Goal: Task Accomplishment & Management: Complete application form

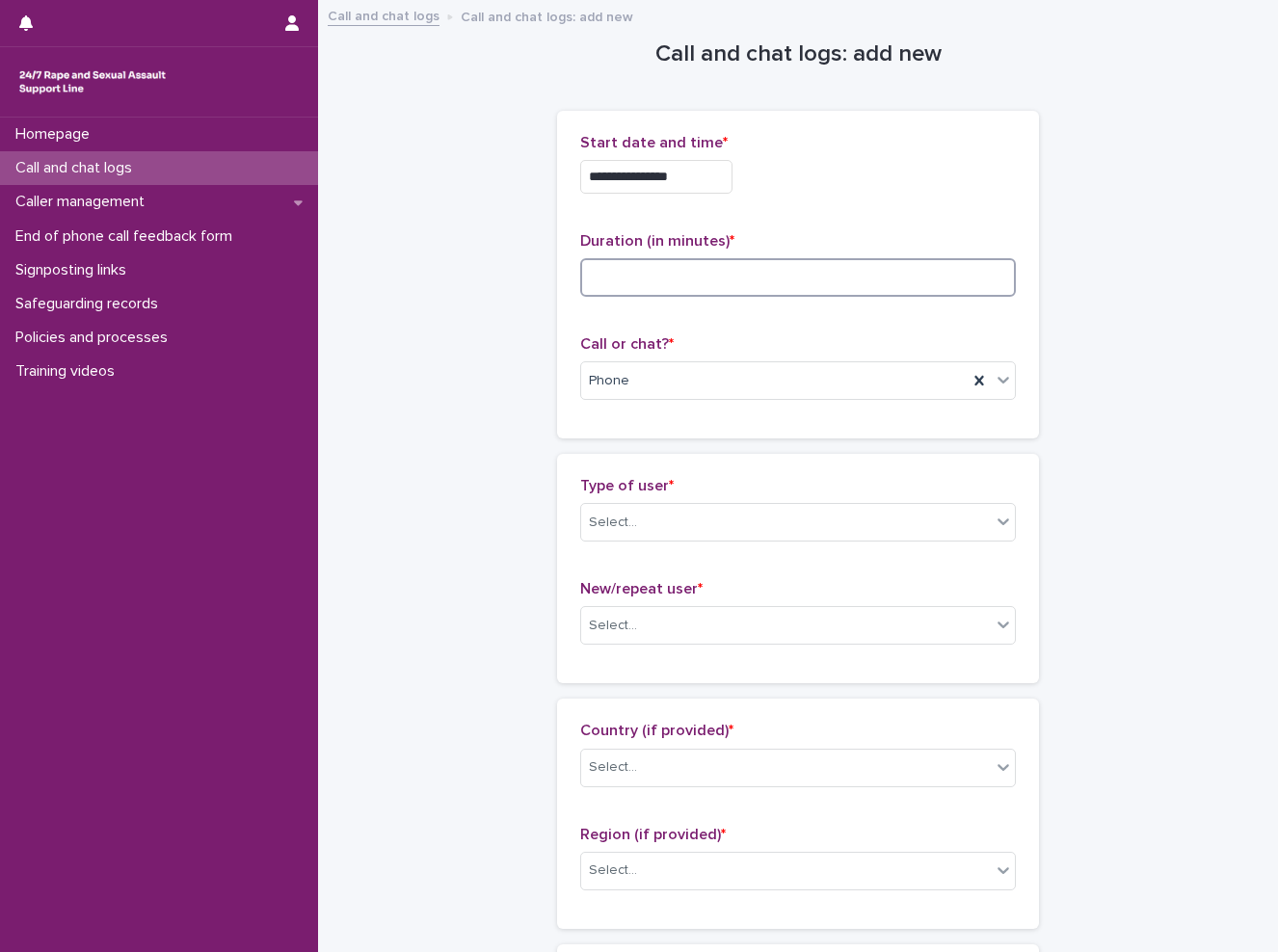
click at [662, 271] on input at bounding box center [797, 277] width 435 height 38
type input "**"
click at [803, 184] on div "**********" at bounding box center [797, 177] width 435 height 34
click at [684, 511] on div "Select..." at bounding box center [786, 523] width 410 height 32
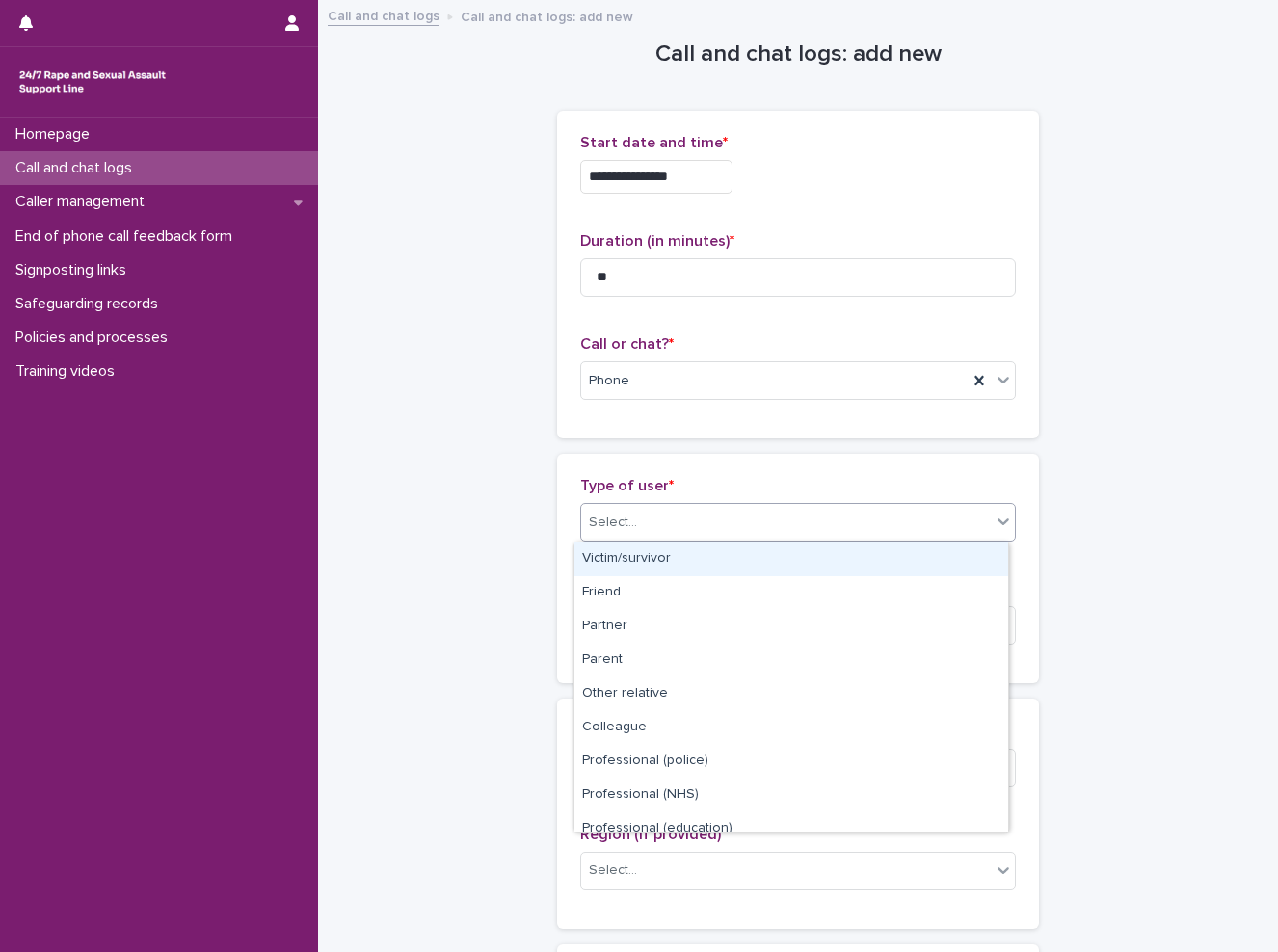
click at [678, 565] on div "Victim/survivor" at bounding box center [790, 559] width 433 height 34
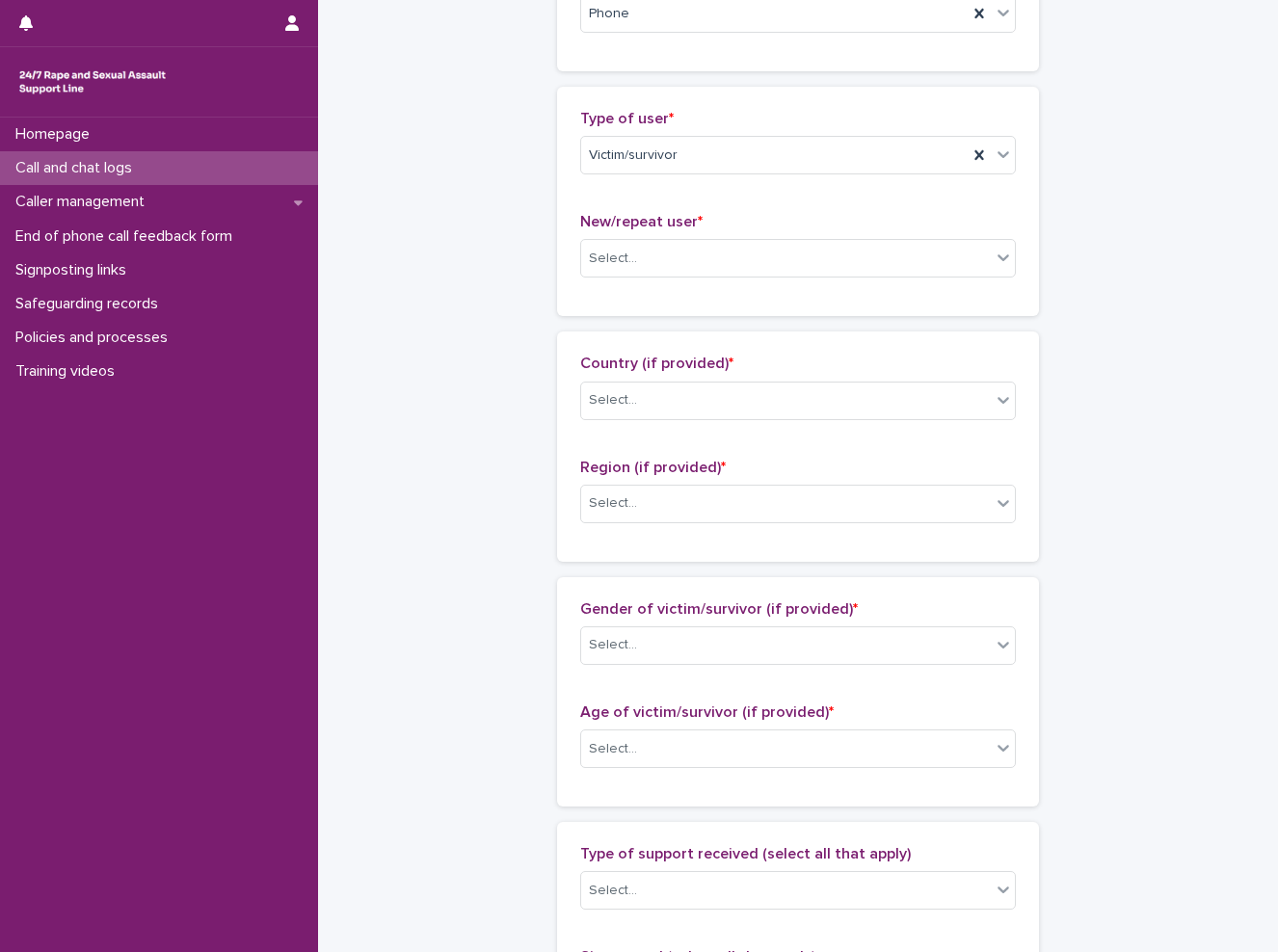
scroll to position [386, 0]
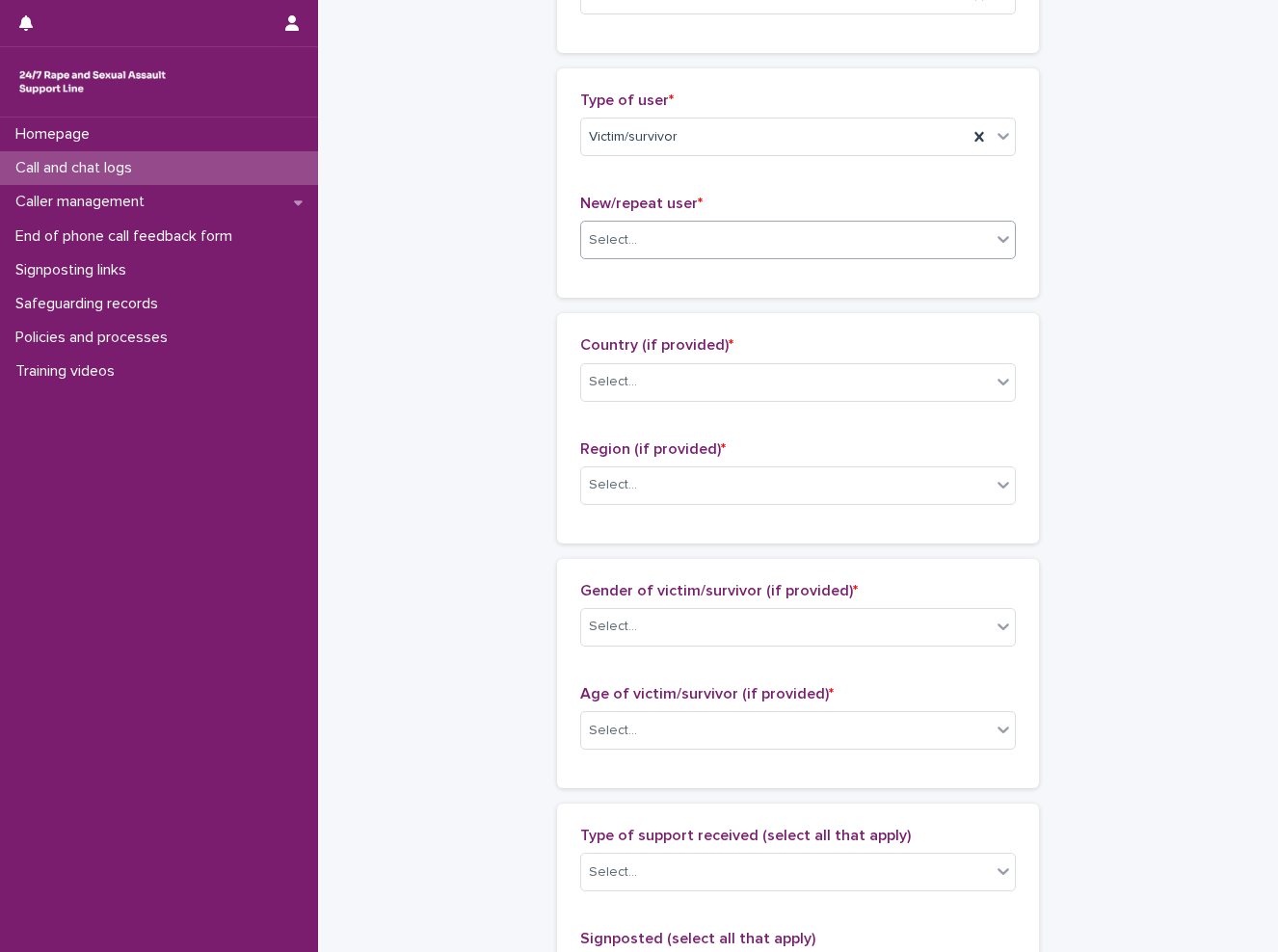
click at [624, 225] on div "Select..." at bounding box center [786, 241] width 410 height 32
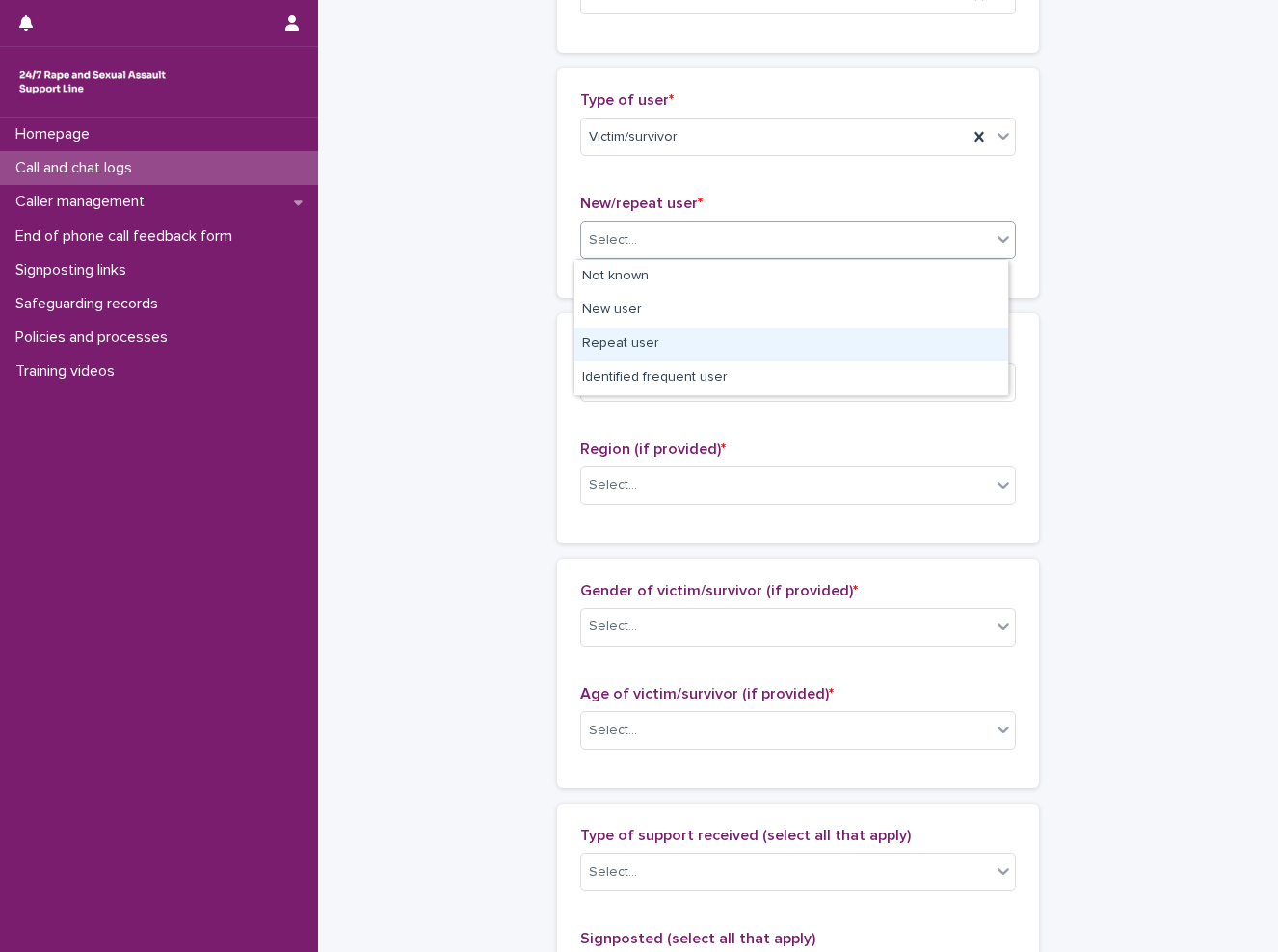
click at [765, 344] on div "Repeat user" at bounding box center [790, 344] width 433 height 34
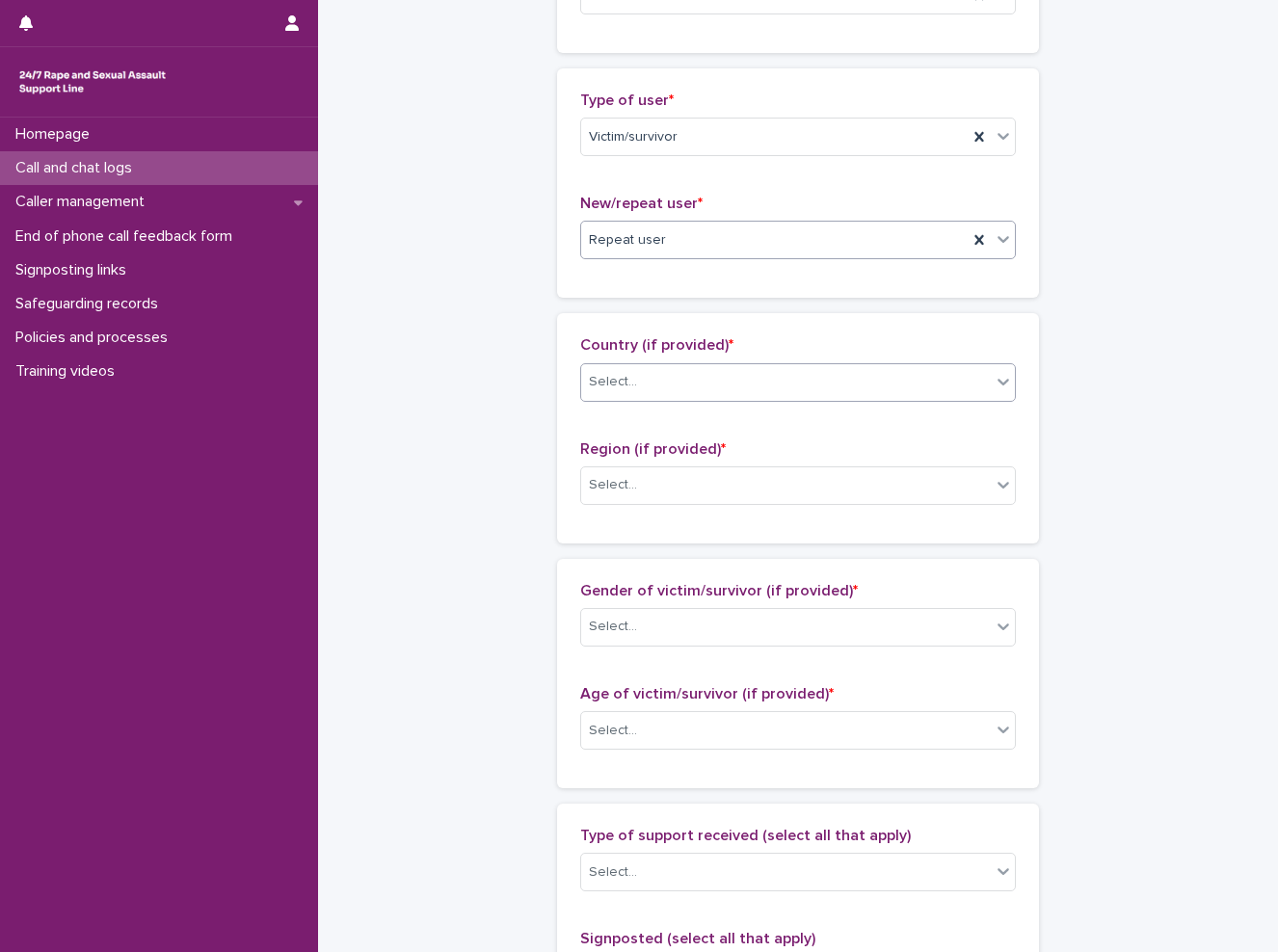
click at [733, 368] on div "Select..." at bounding box center [786, 382] width 410 height 32
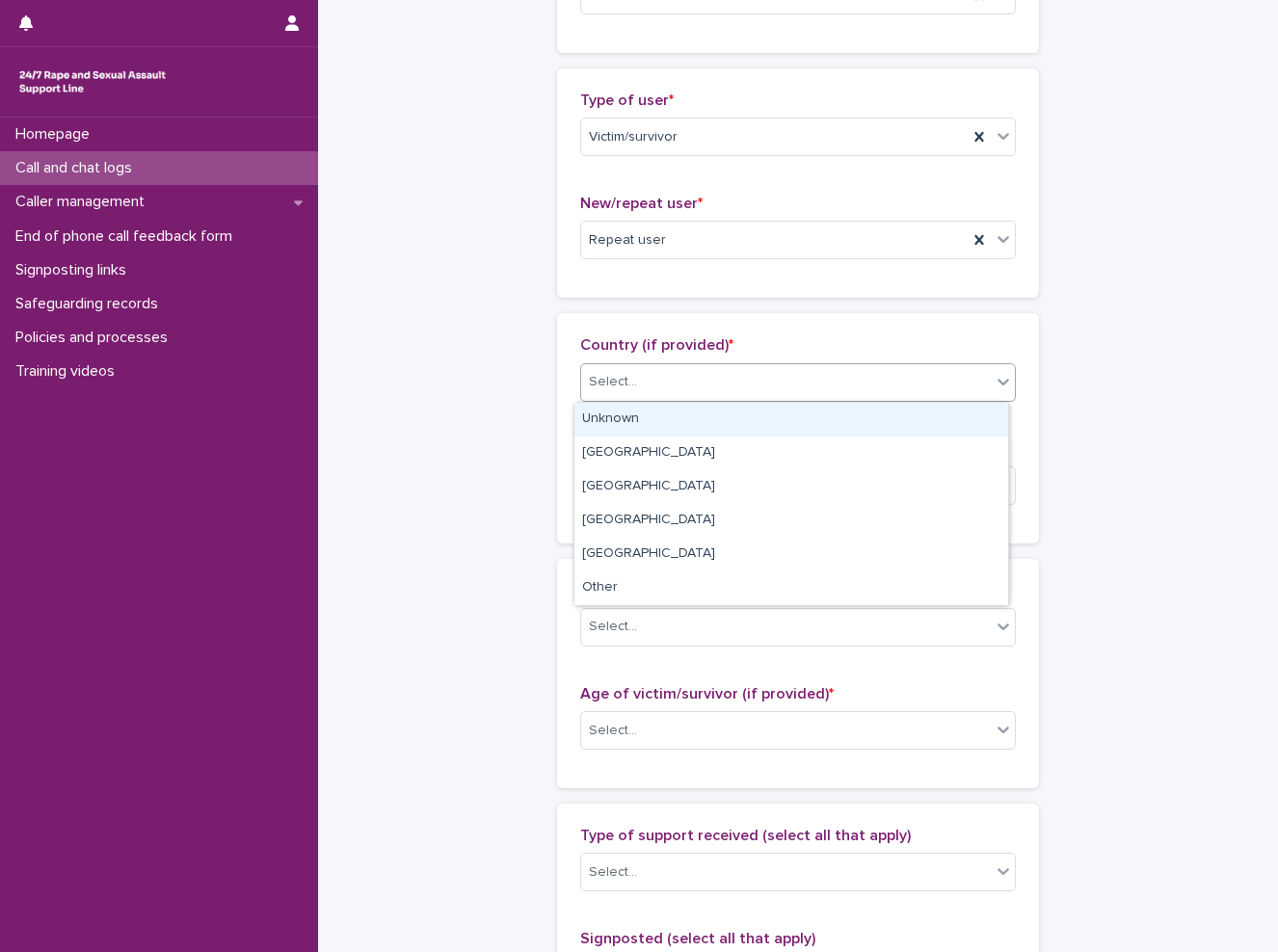
click at [693, 414] on div "Unknown" at bounding box center [790, 419] width 433 height 34
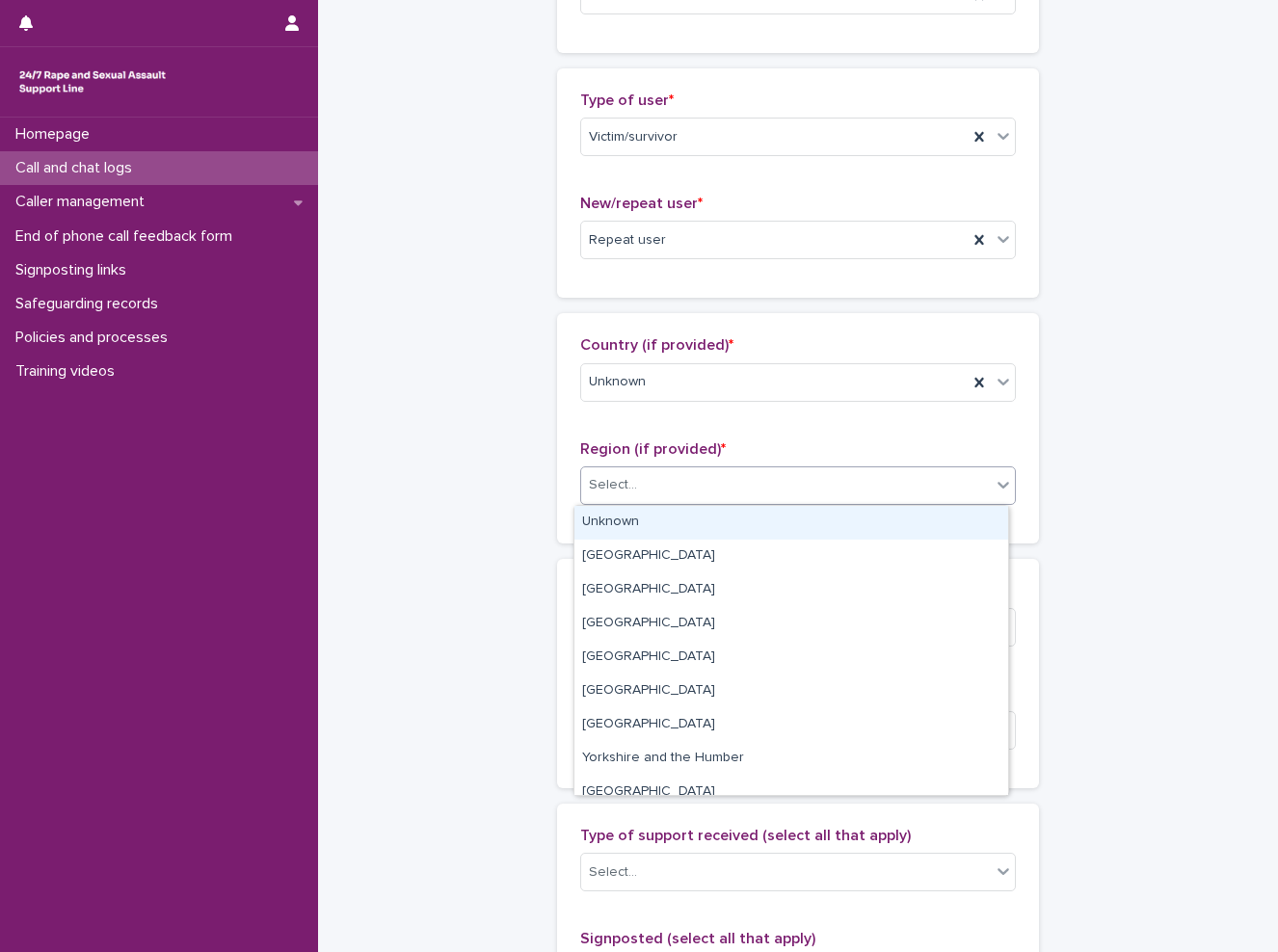
click at [677, 502] on div "Select..." at bounding box center [797, 485] width 435 height 38
click at [687, 494] on div "Select..." at bounding box center [786, 485] width 410 height 32
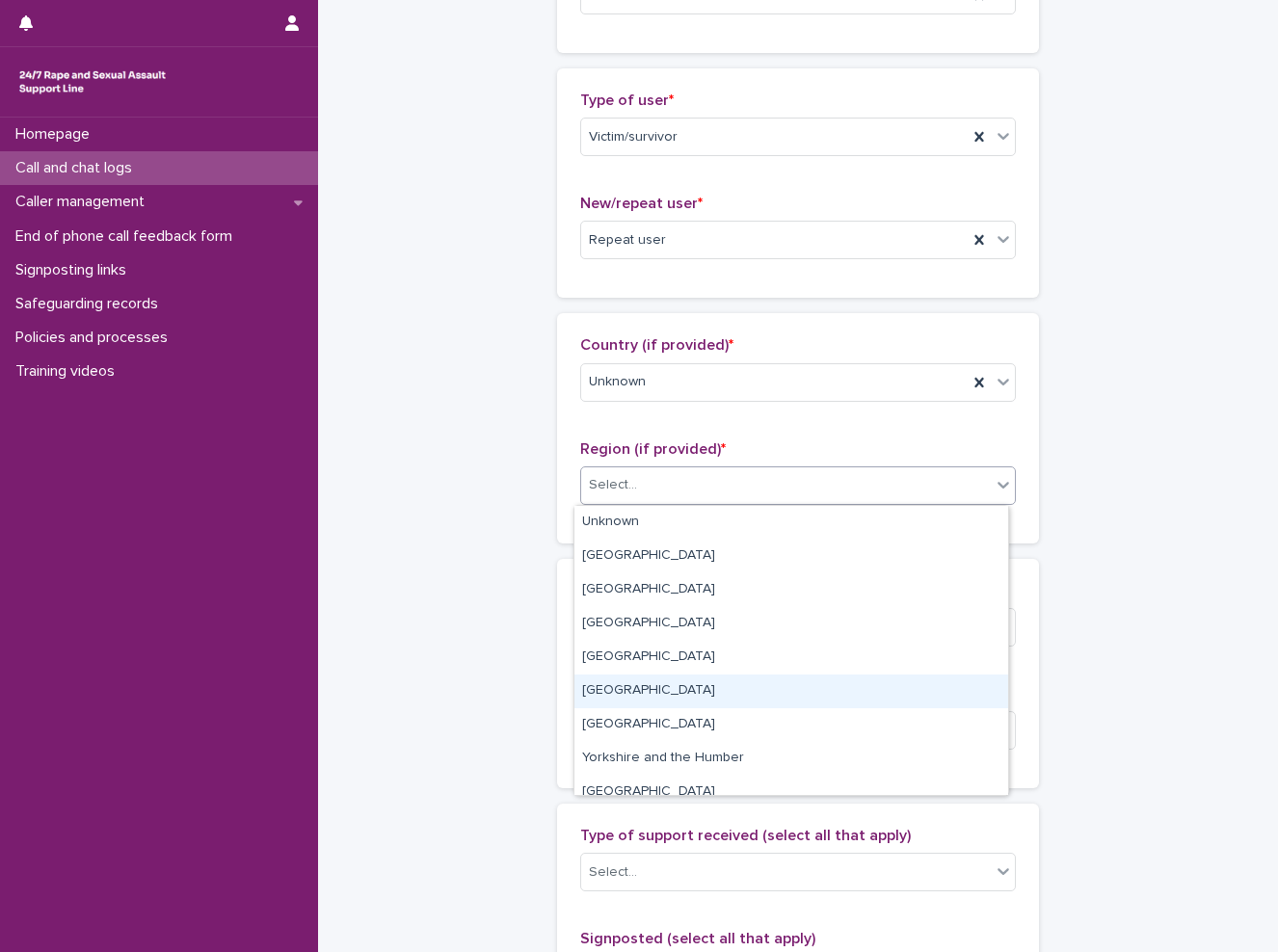
click at [680, 694] on div "[GEOGRAPHIC_DATA]" at bounding box center [790, 692] width 433 height 34
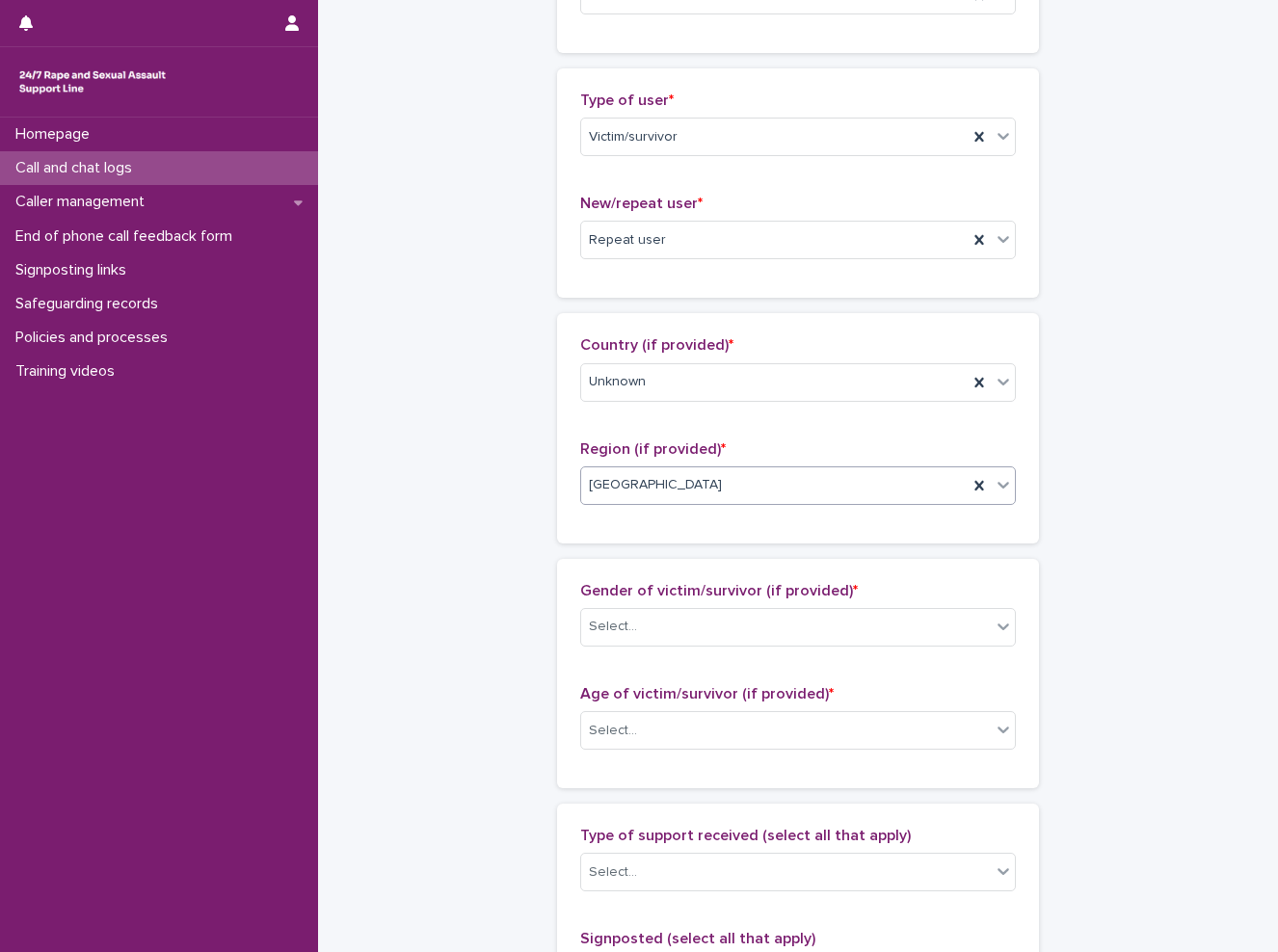
click at [451, 646] on div "**********" at bounding box center [798, 659] width 922 height 2086
click at [697, 620] on div "Select..." at bounding box center [786, 626] width 410 height 32
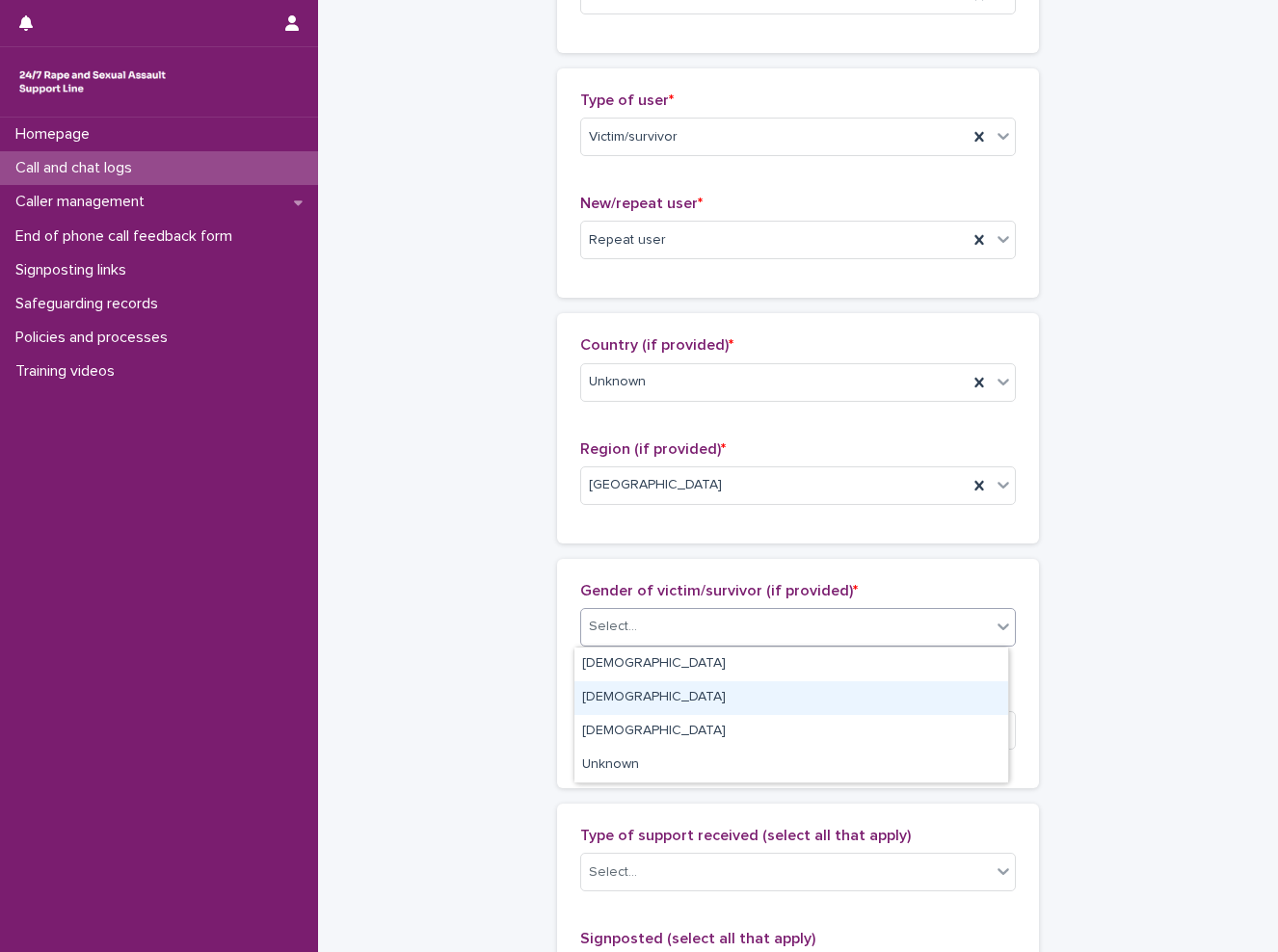
click at [832, 696] on div "[DEMOGRAPHIC_DATA]" at bounding box center [790, 697] width 433 height 34
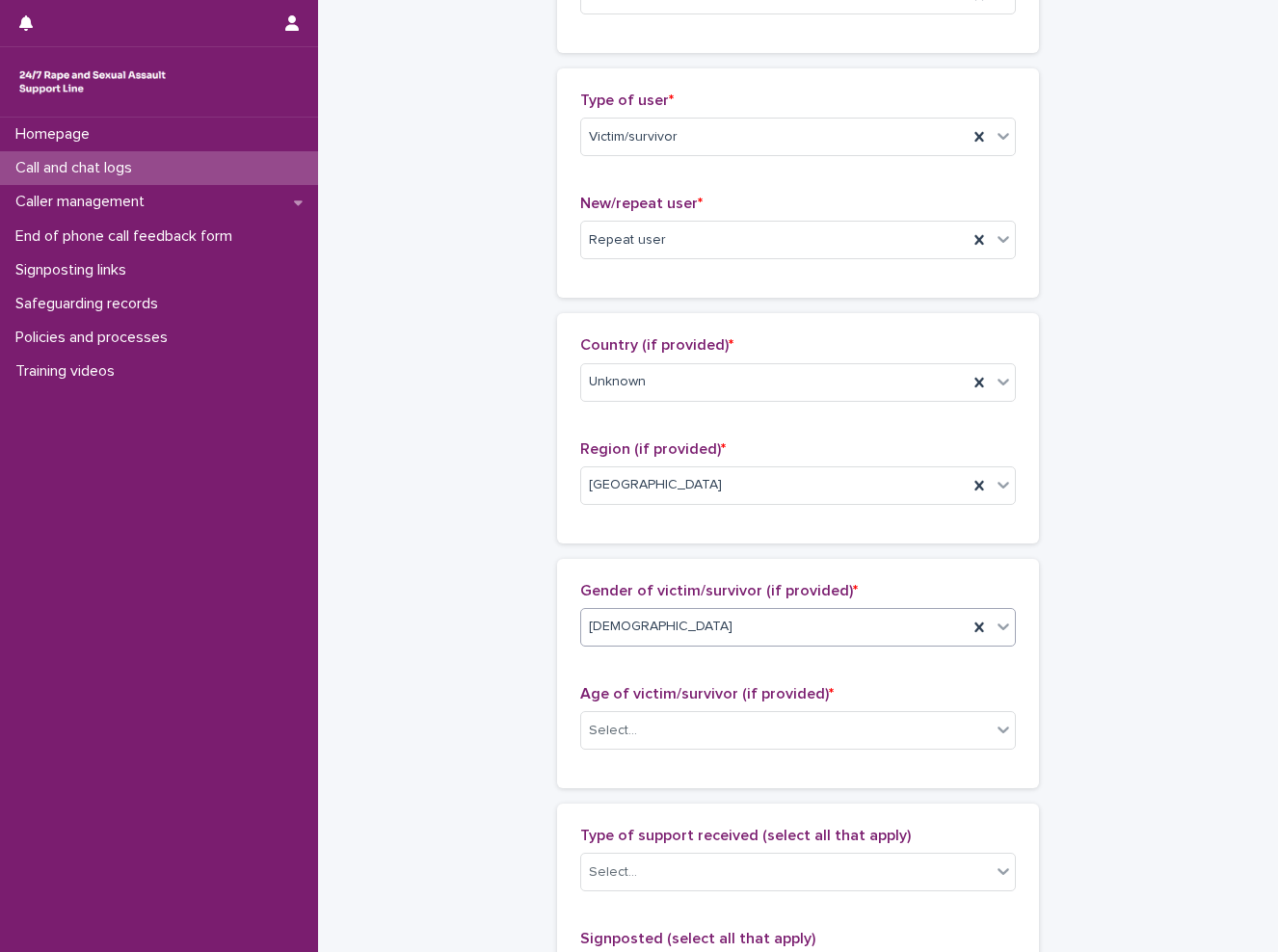
click at [420, 671] on div "**********" at bounding box center [798, 659] width 922 height 2086
click at [737, 738] on div "Select..." at bounding box center [786, 731] width 410 height 32
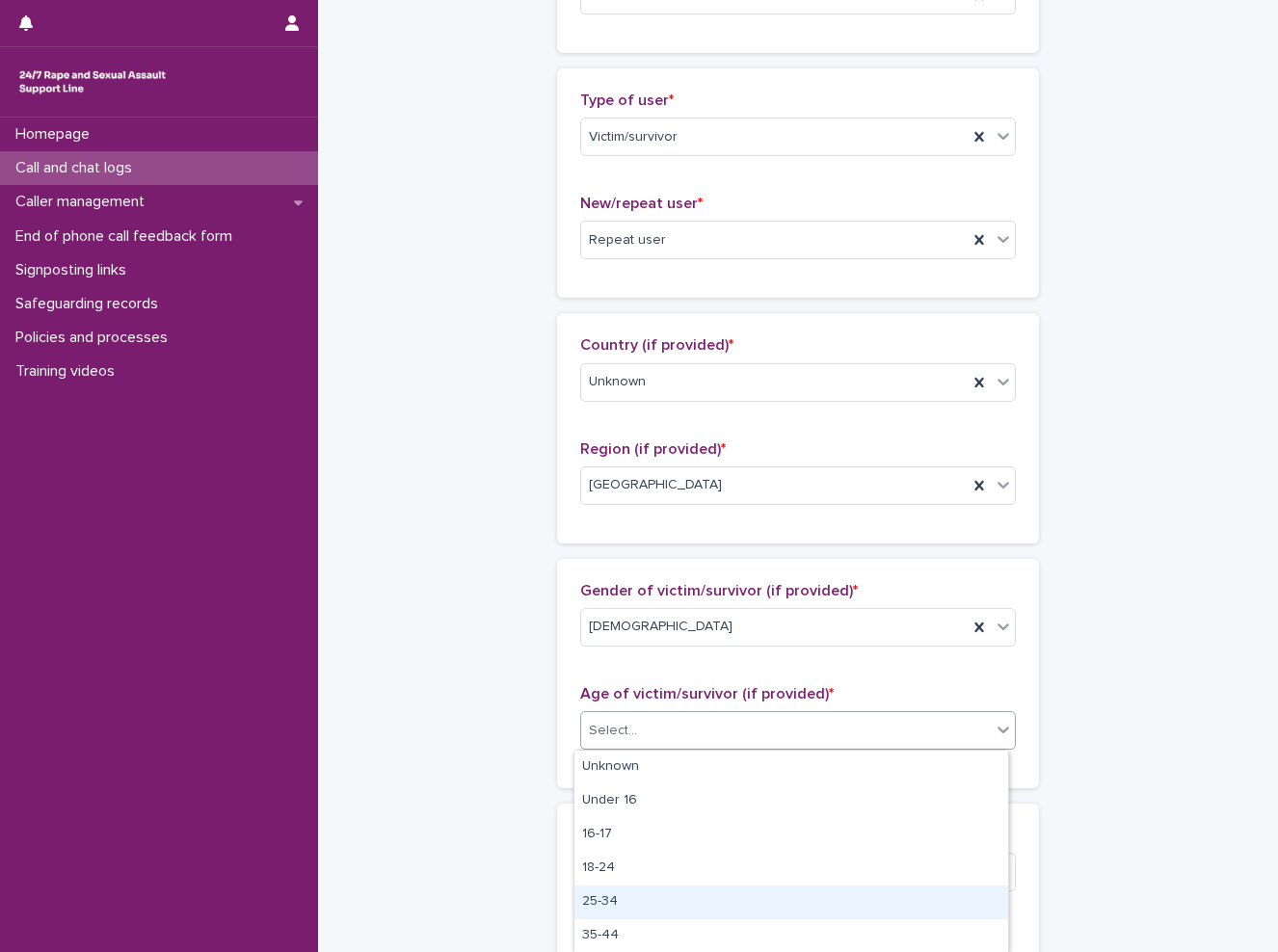
click at [648, 893] on div "25-34" at bounding box center [790, 902] width 433 height 34
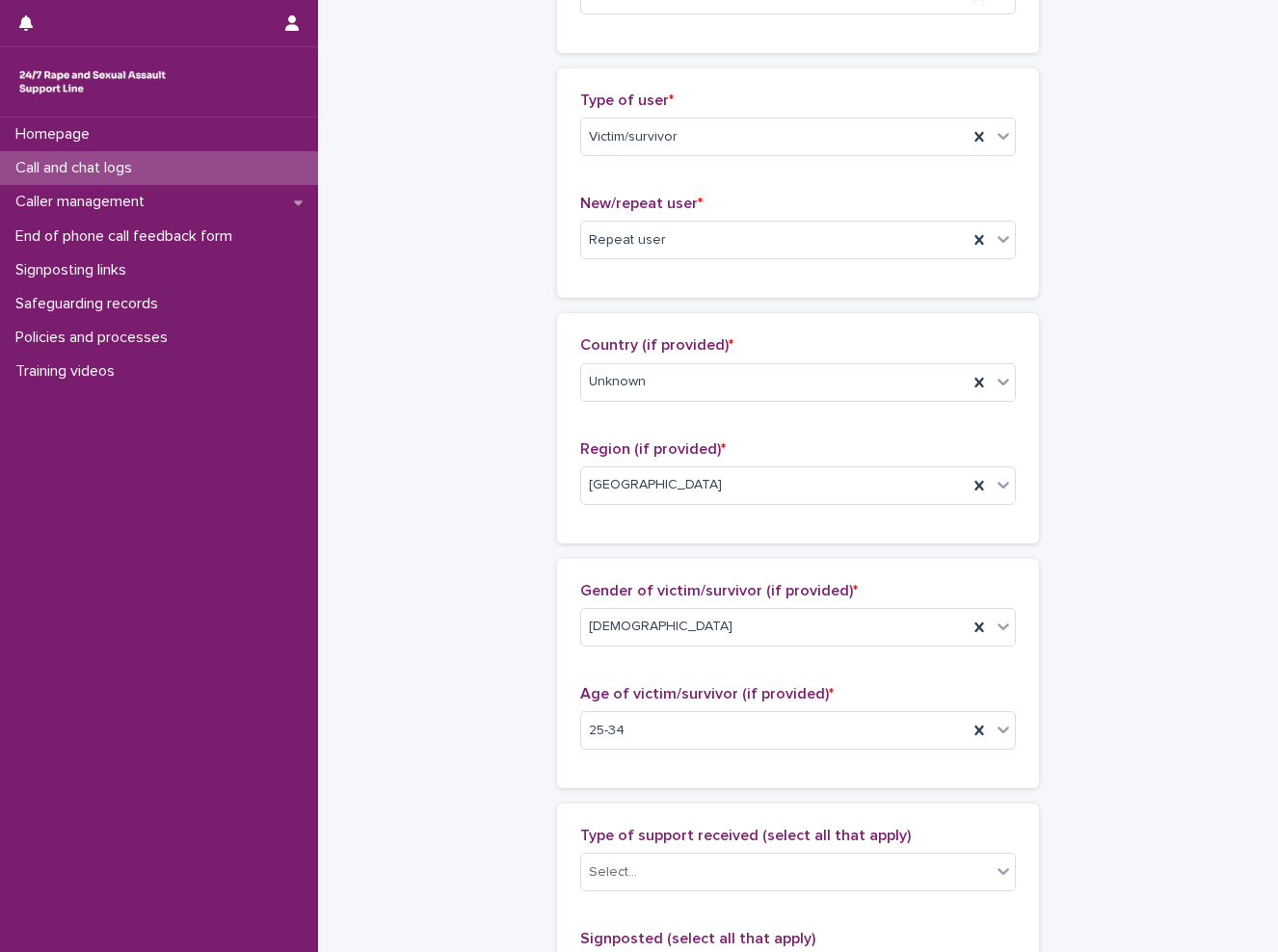
click at [497, 724] on div "**********" at bounding box center [798, 659] width 922 height 2086
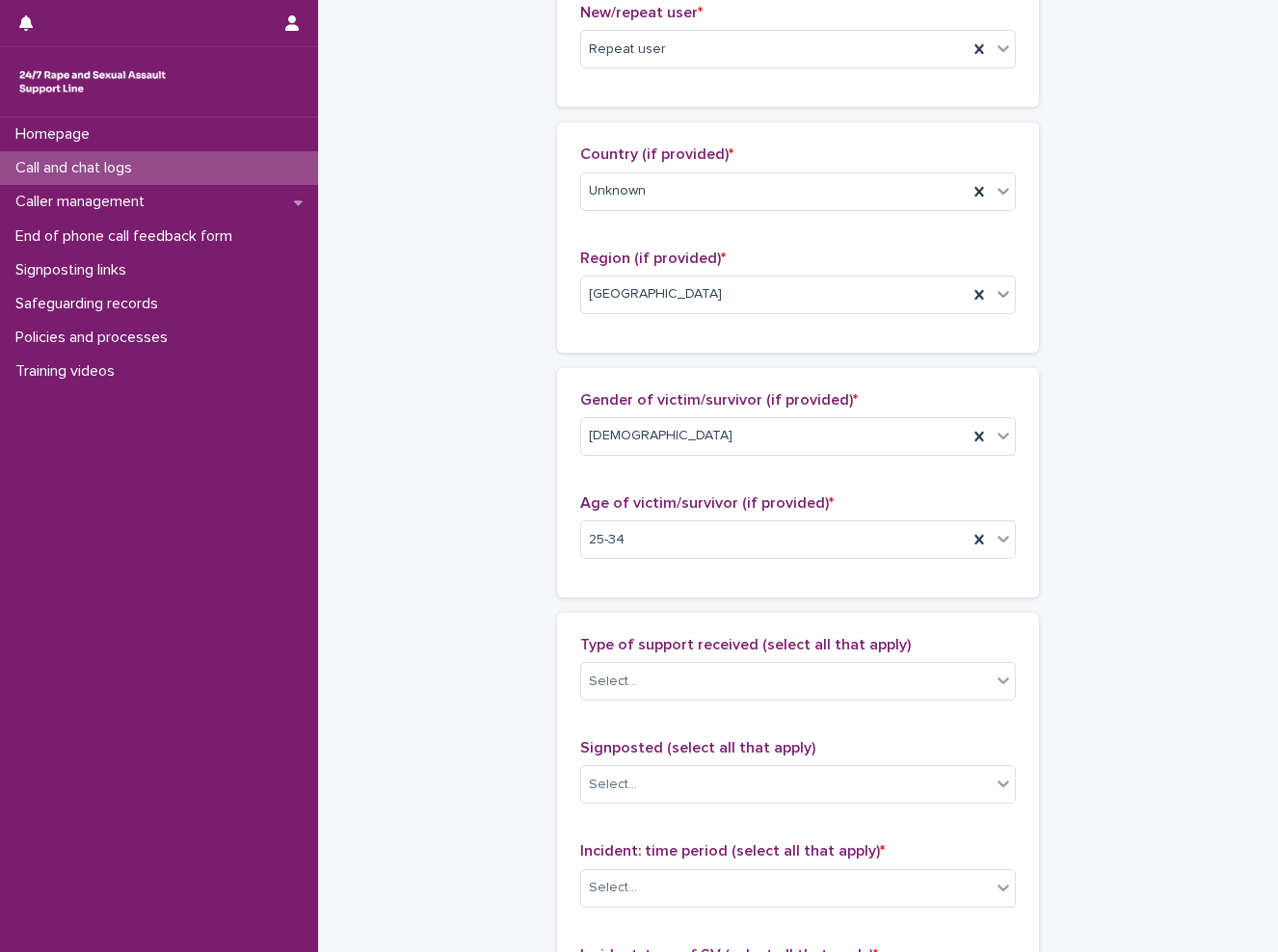
scroll to position [578, 0]
click at [639, 678] on div "Select..." at bounding box center [786, 680] width 410 height 32
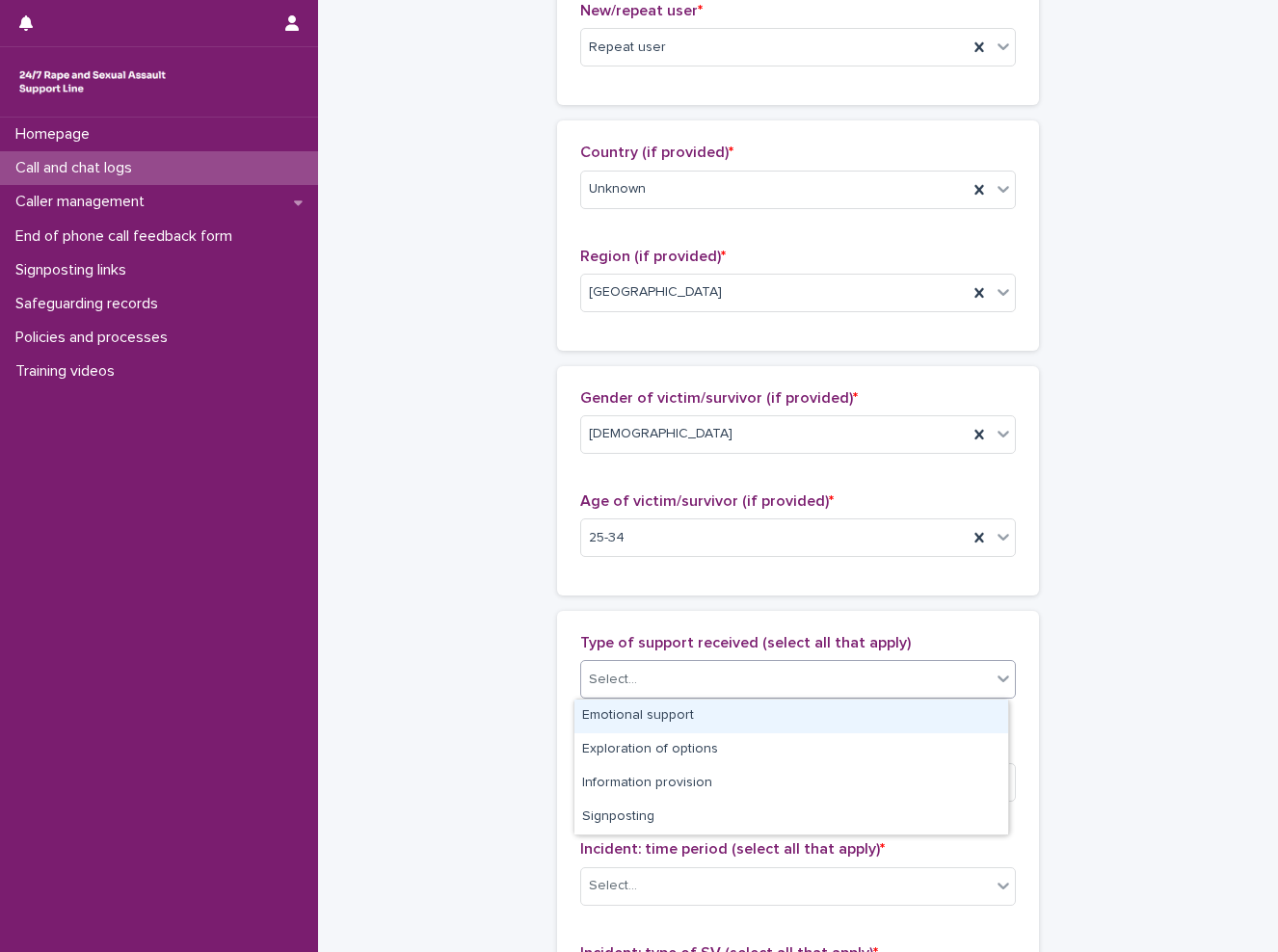
click at [653, 722] on div "Emotional support" at bounding box center [790, 716] width 433 height 34
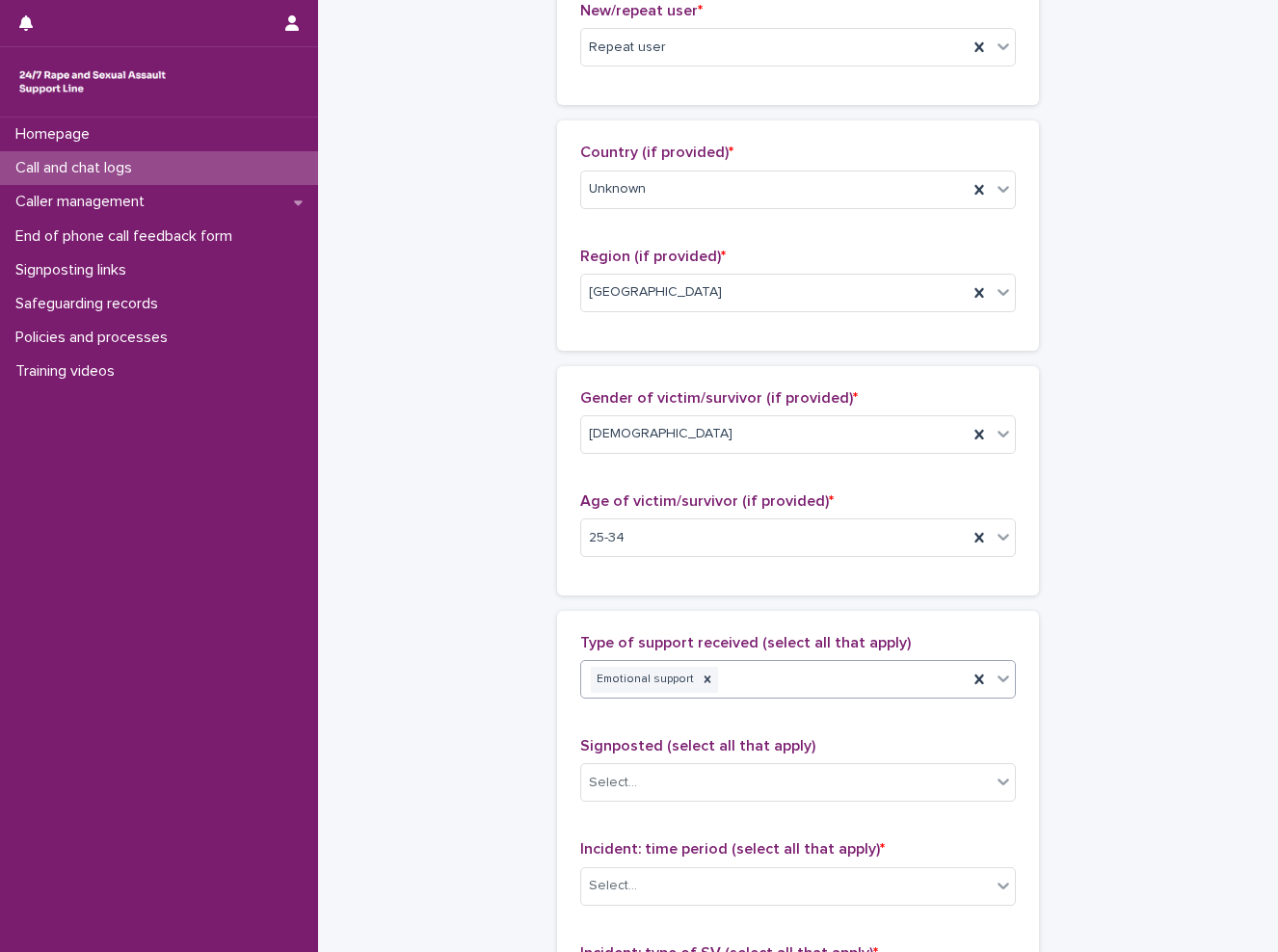
click at [442, 750] on div "**********" at bounding box center [798, 467] width 922 height 2086
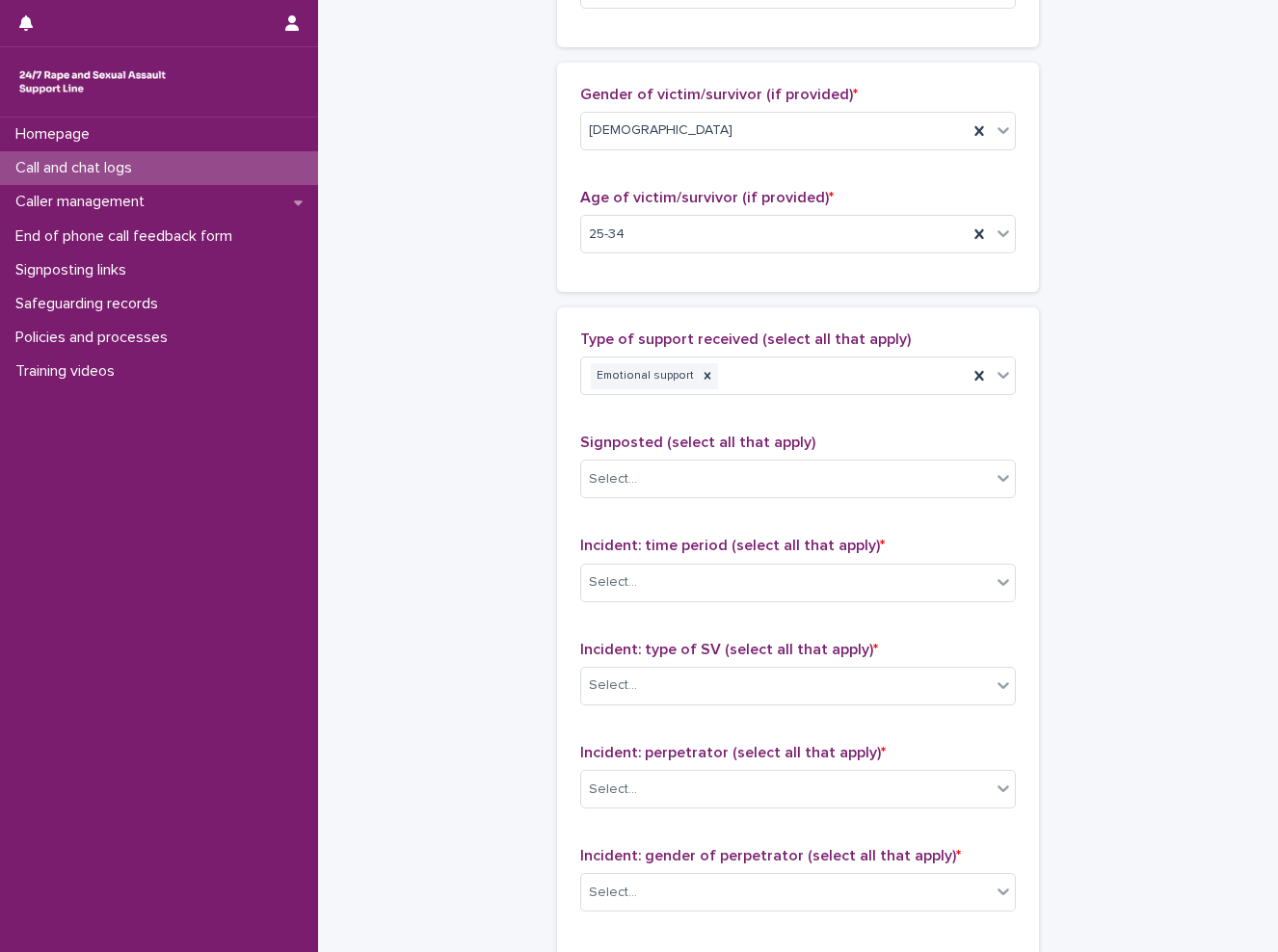
scroll to position [1060, 0]
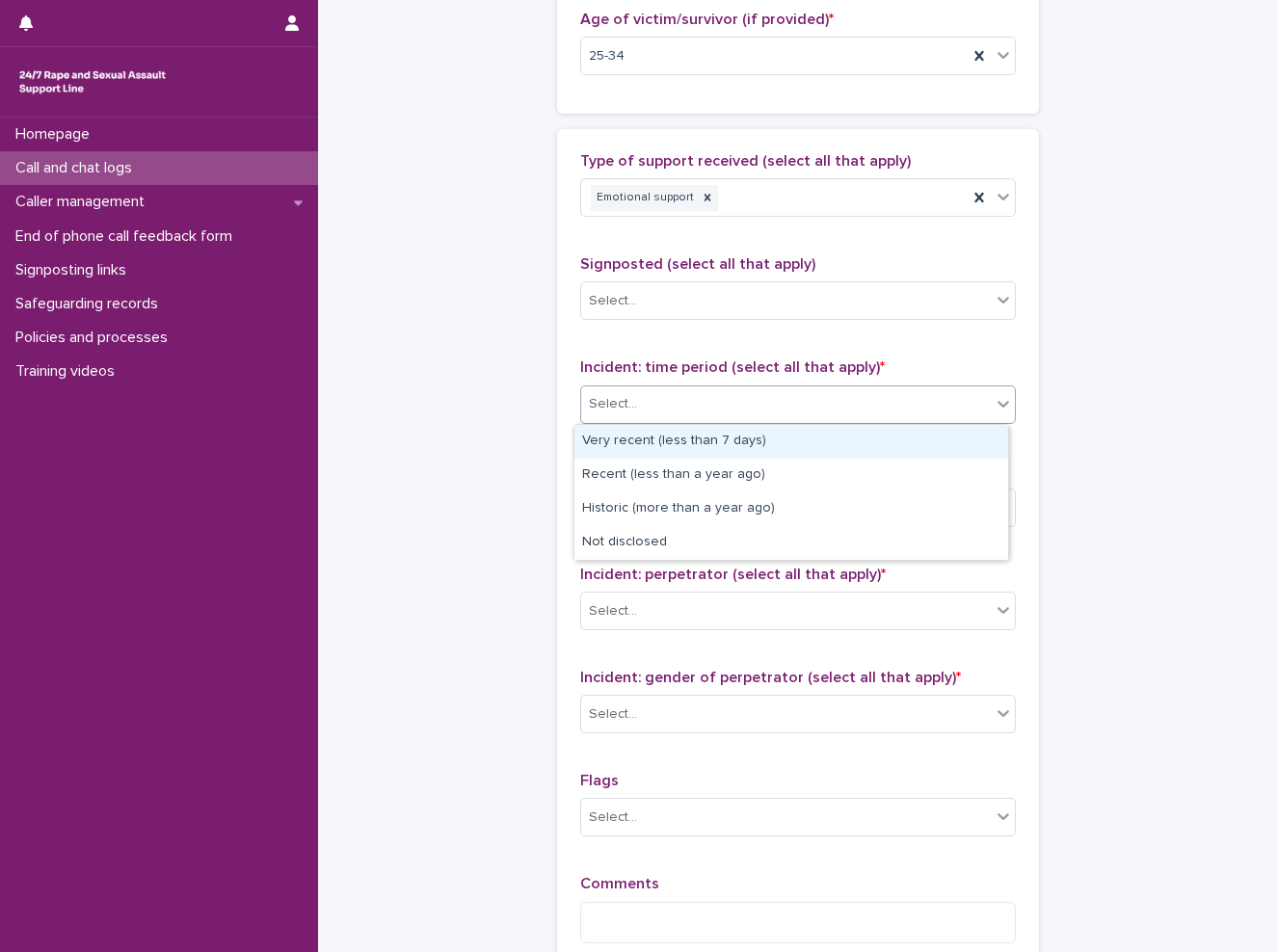
click at [670, 402] on div "Select..." at bounding box center [786, 404] width 410 height 32
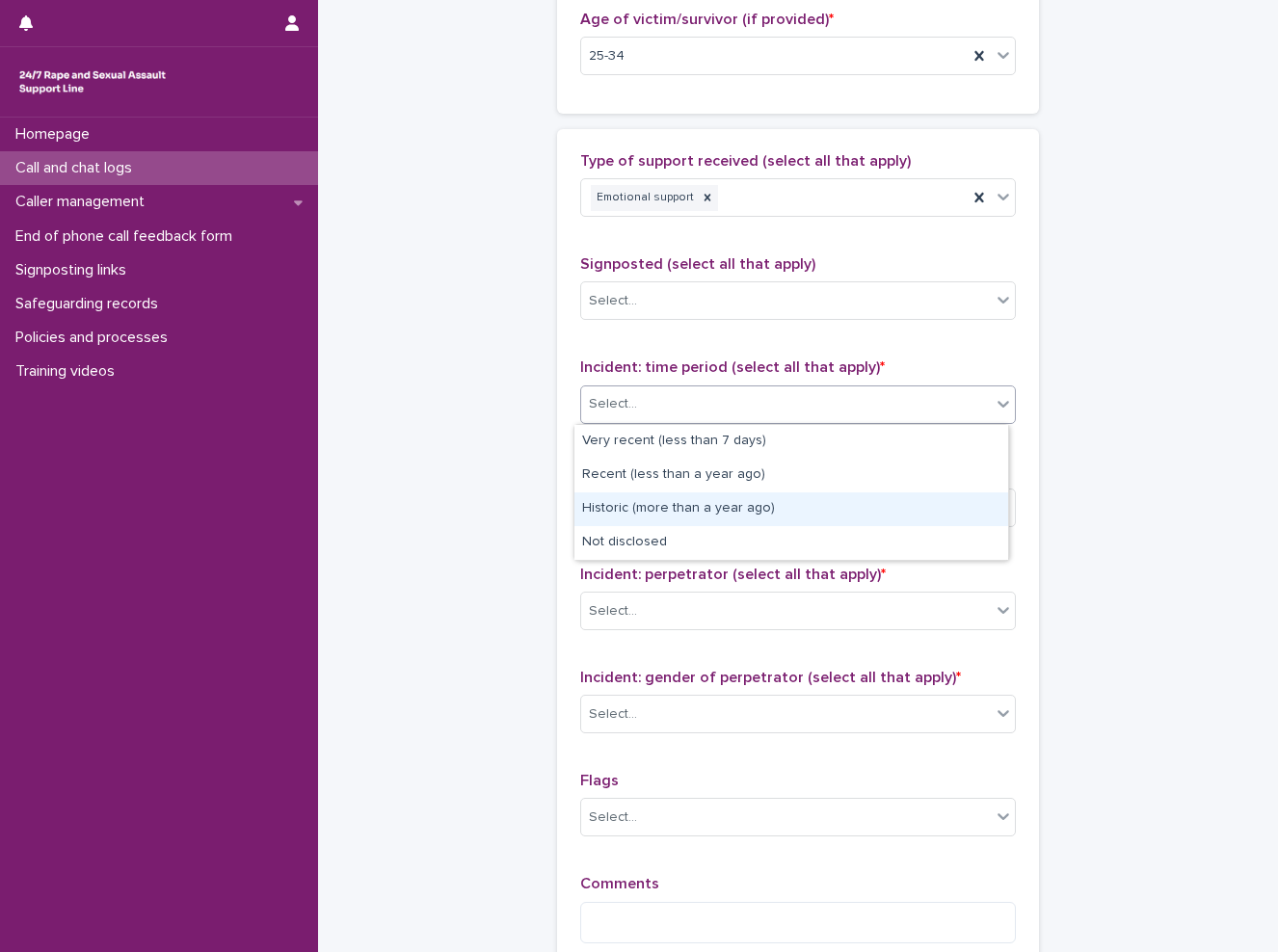
click at [678, 503] on div "Historic (more than a year ago)" at bounding box center [790, 509] width 433 height 34
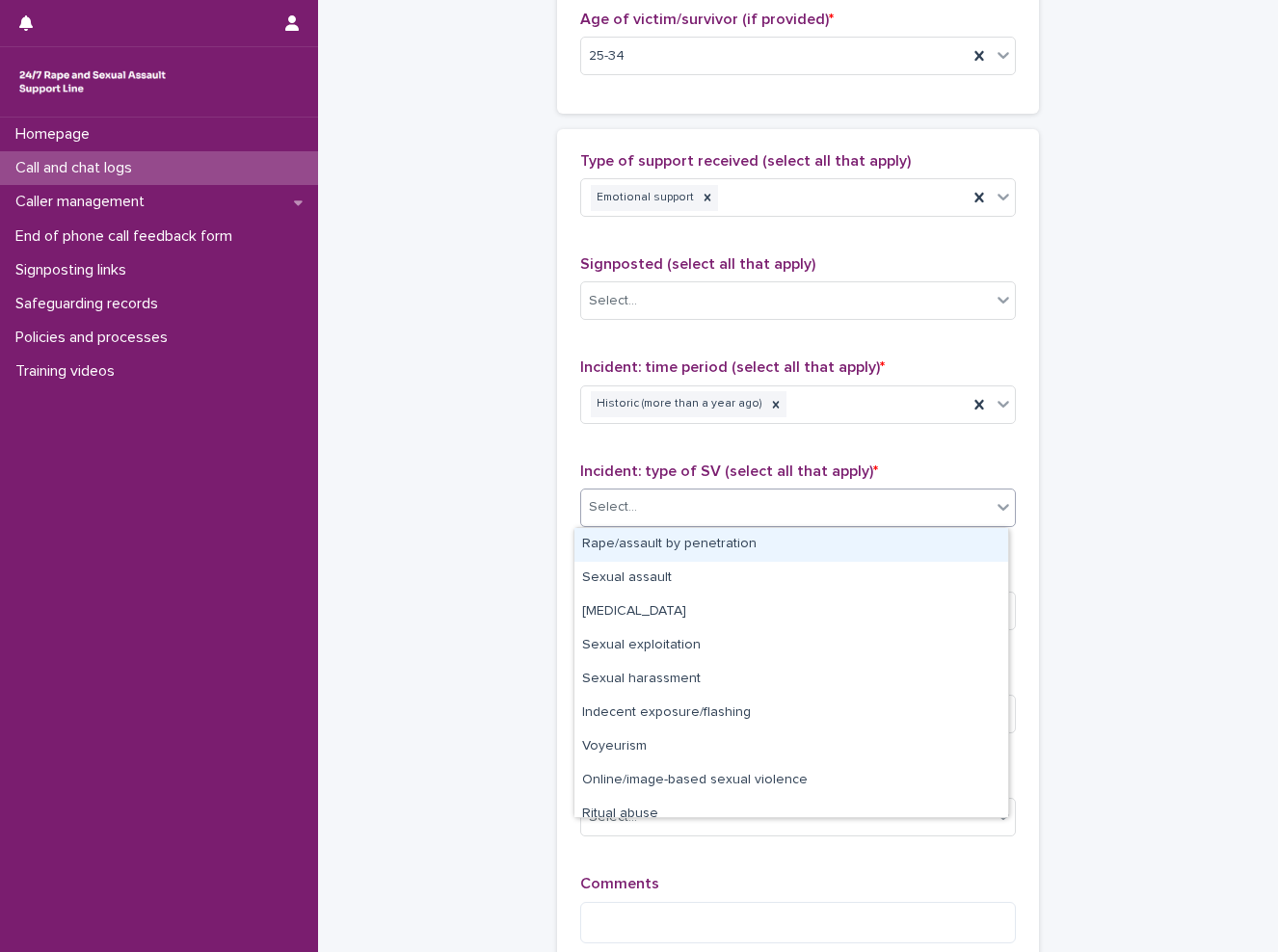
click at [649, 504] on div "Select..." at bounding box center [786, 507] width 410 height 32
click at [653, 549] on div "Rape/assault by penetration" at bounding box center [790, 545] width 433 height 34
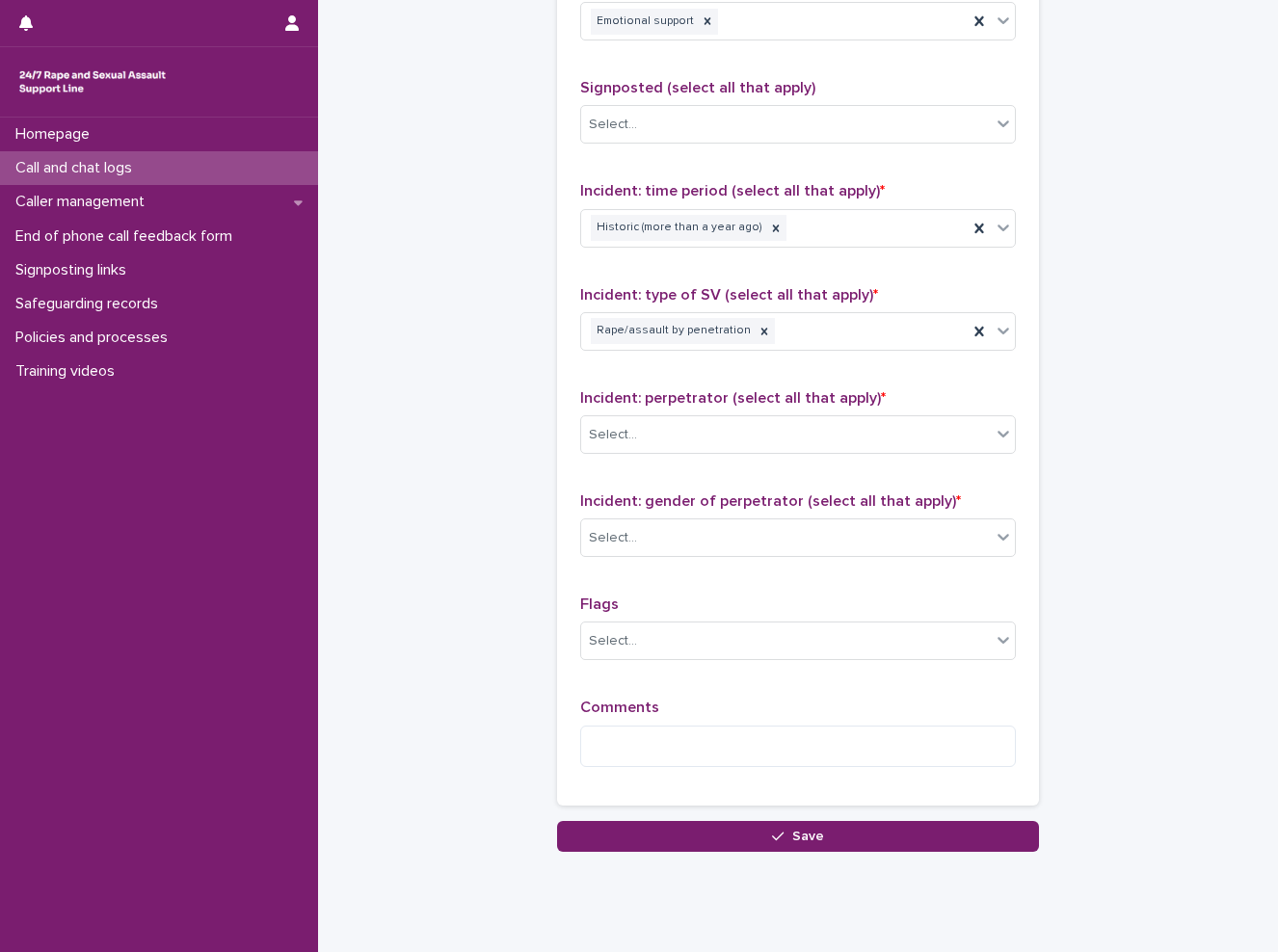
scroll to position [1252, 0]
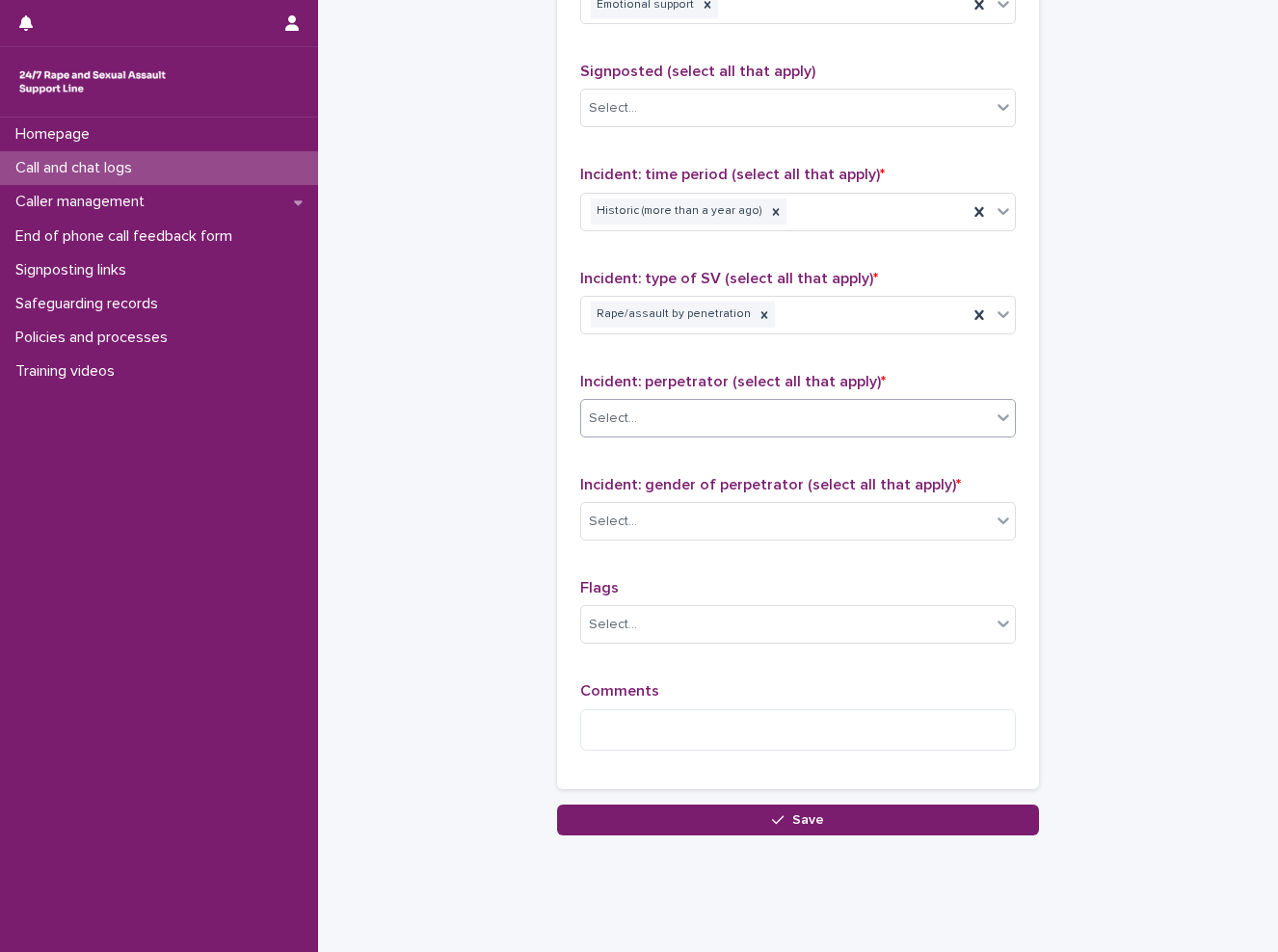
click at [731, 408] on div "Select..." at bounding box center [786, 418] width 410 height 32
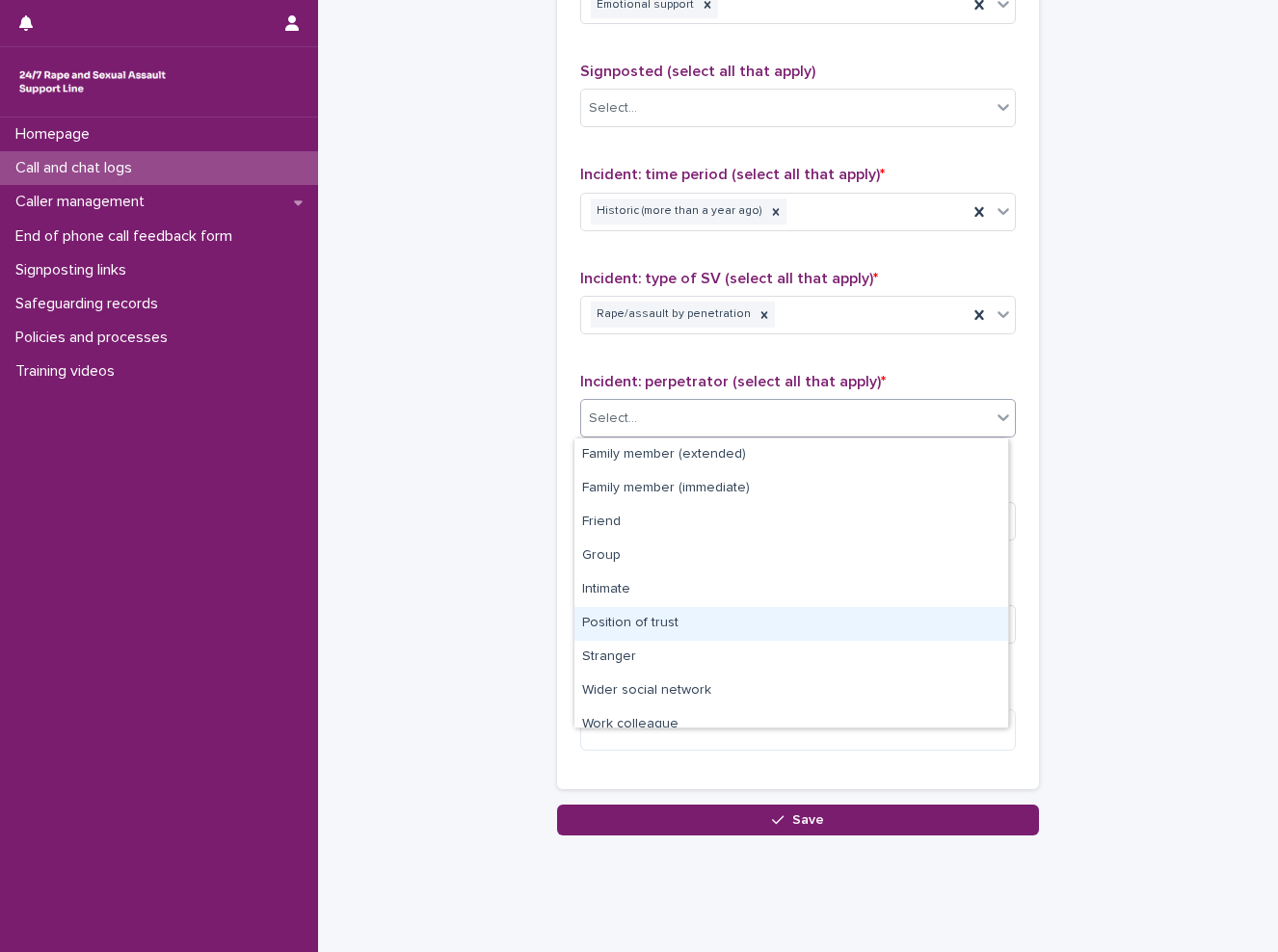
click at [670, 619] on div "Position of trust" at bounding box center [790, 623] width 433 height 34
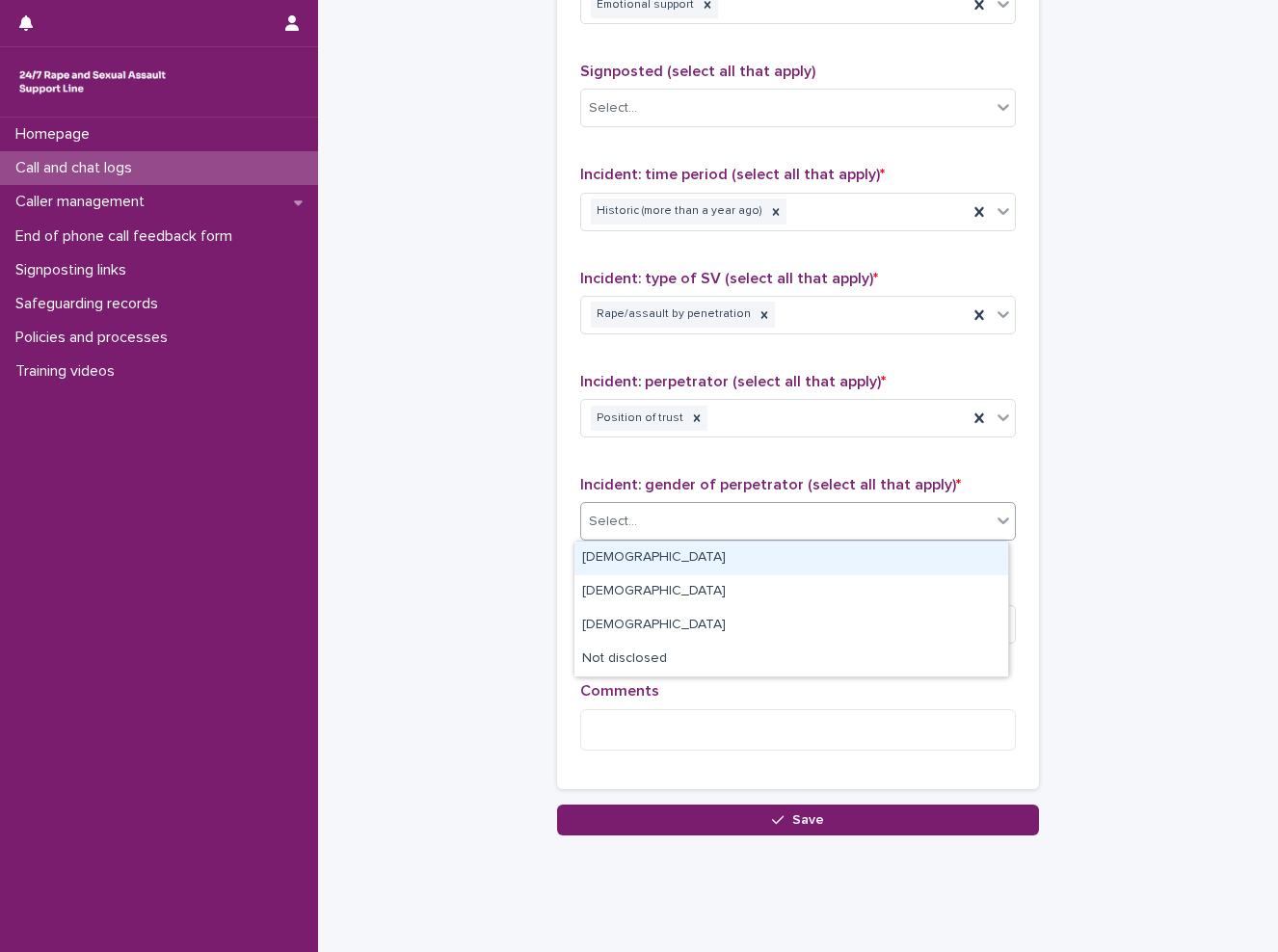
click at [723, 524] on div "Select..." at bounding box center [786, 522] width 410 height 32
click at [706, 557] on div "[DEMOGRAPHIC_DATA]" at bounding box center [790, 558] width 433 height 34
click at [769, 522] on div "[DEMOGRAPHIC_DATA]" at bounding box center [775, 522] width 387 height 34
click at [745, 556] on div "[DEMOGRAPHIC_DATA]" at bounding box center [790, 558] width 433 height 34
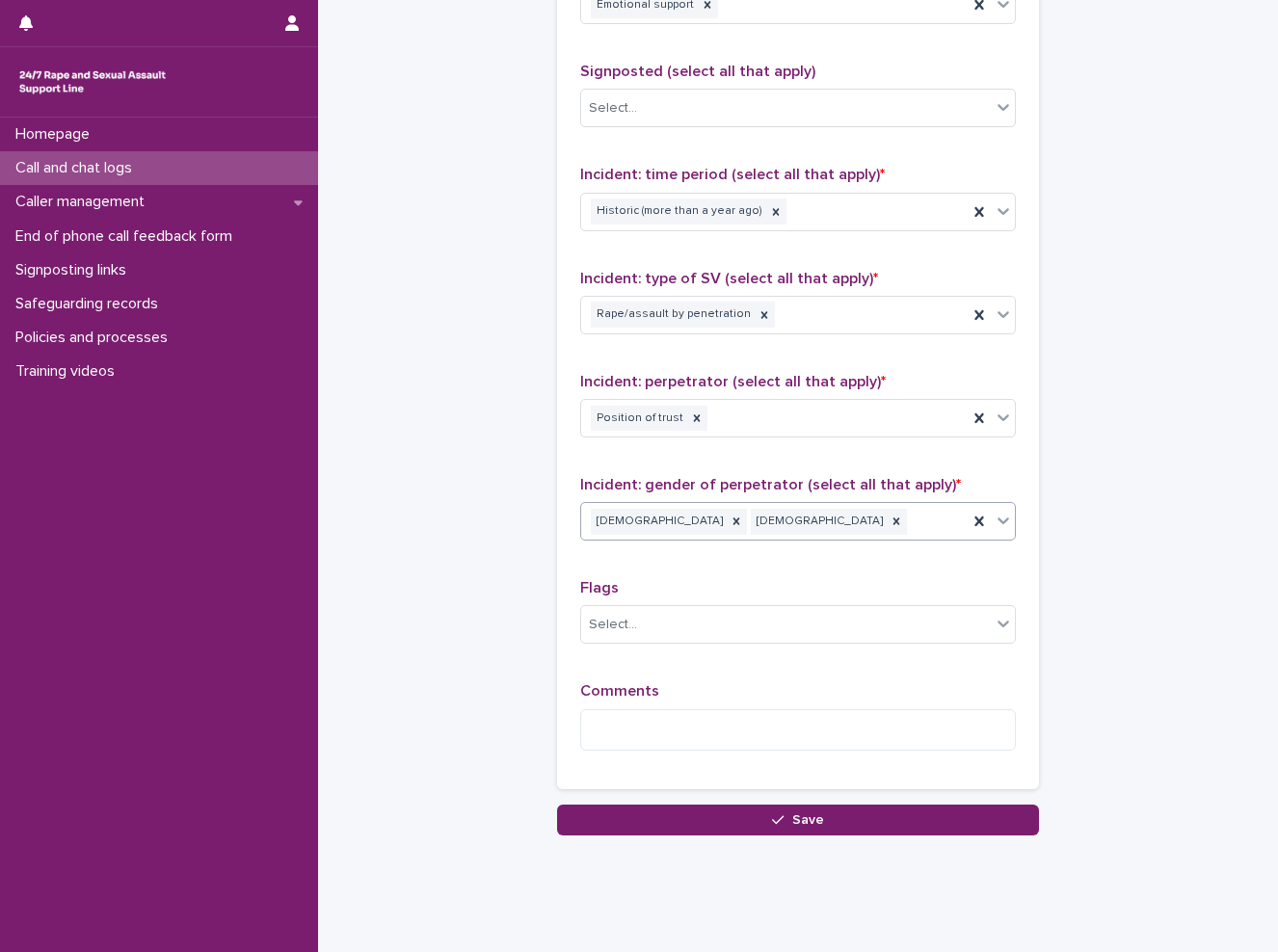
click at [669, 731] on textarea at bounding box center [797, 730] width 435 height 41
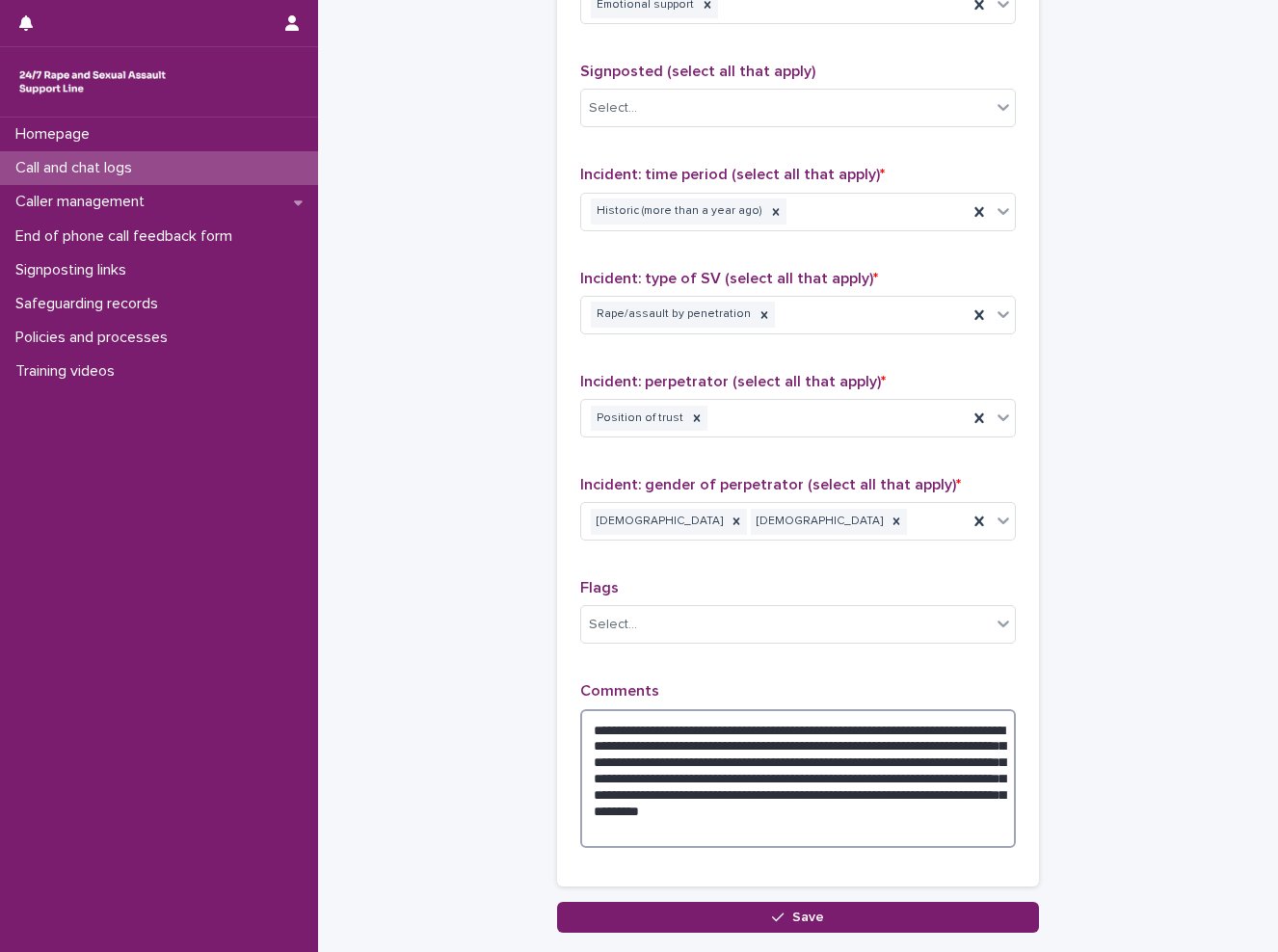
click at [826, 843] on textarea "**********" at bounding box center [797, 778] width 435 height 139
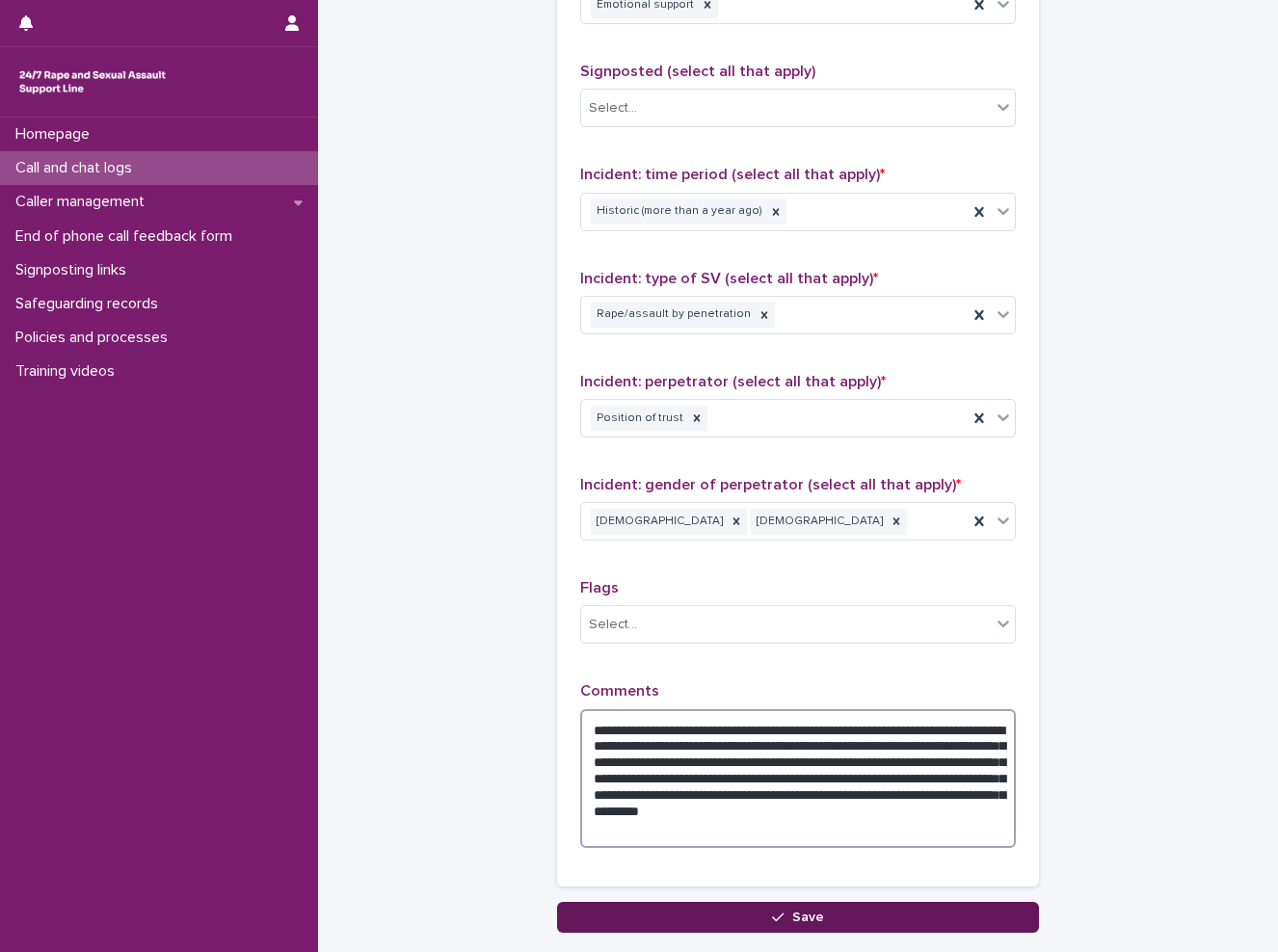
type textarea "**********"
click at [801, 913] on span "Save" at bounding box center [808, 917] width 32 height 14
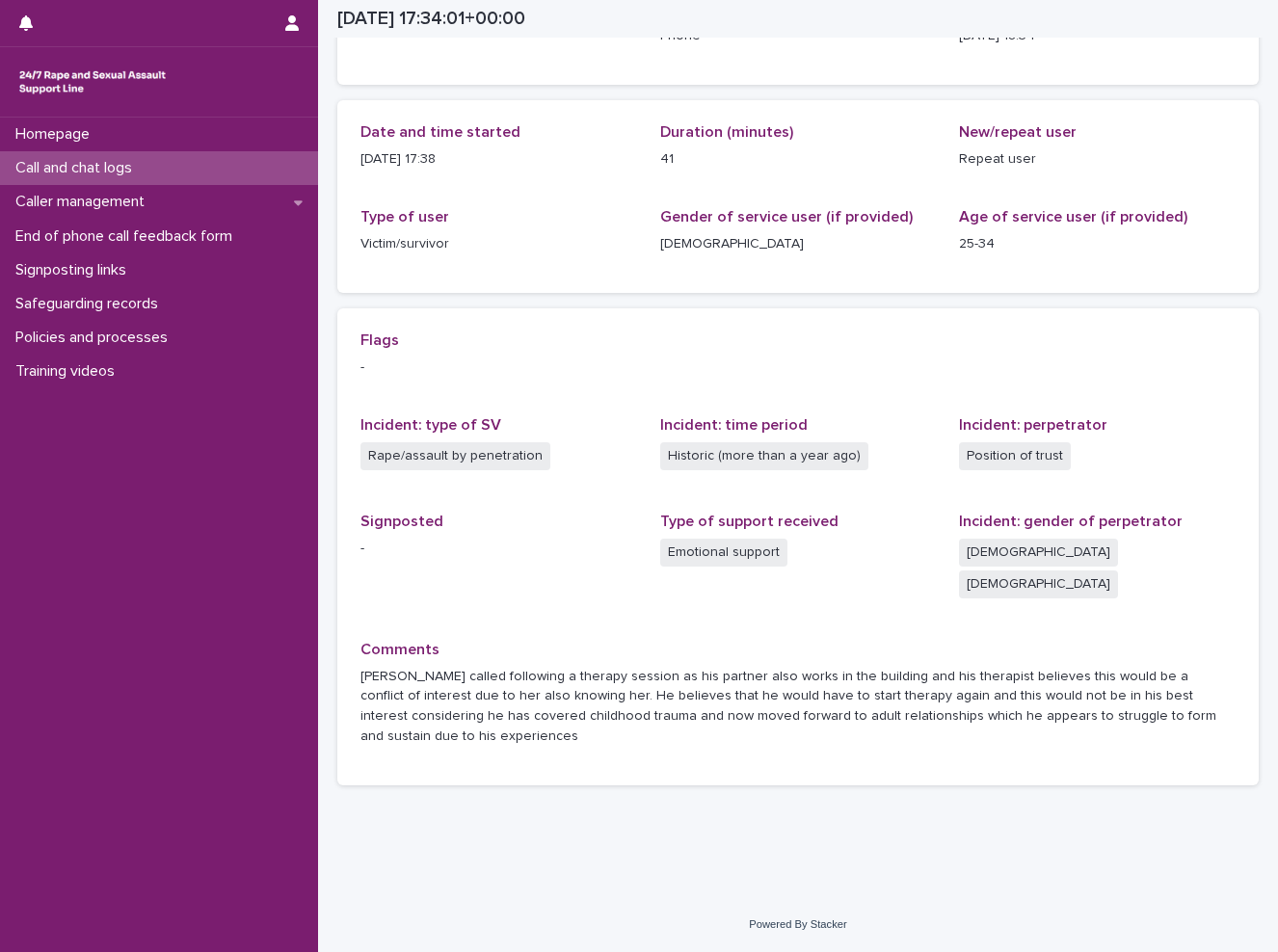
scroll to position [111, 0]
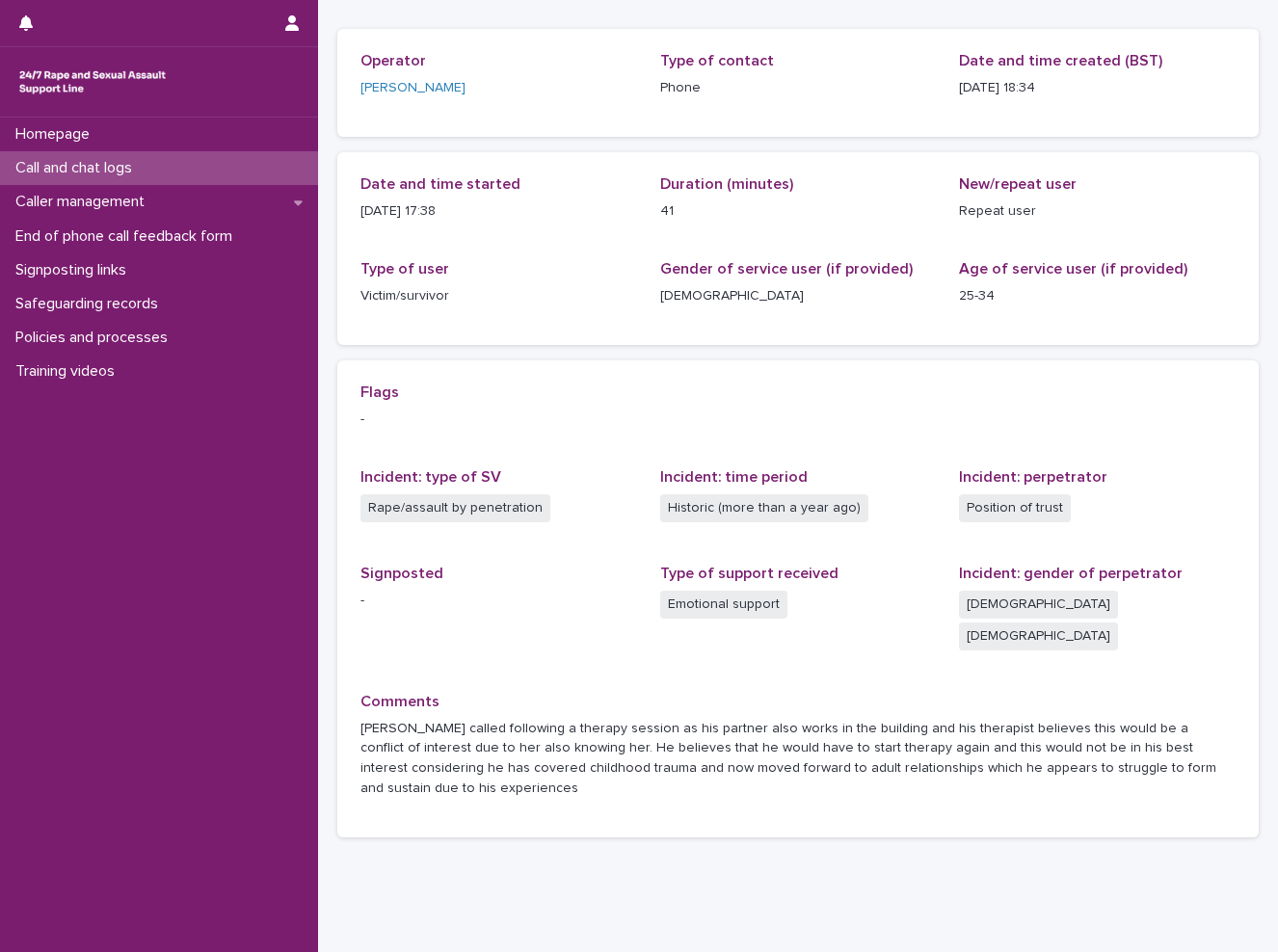
click at [167, 167] on div "Call and chat logs" at bounding box center [159, 168] width 318 height 34
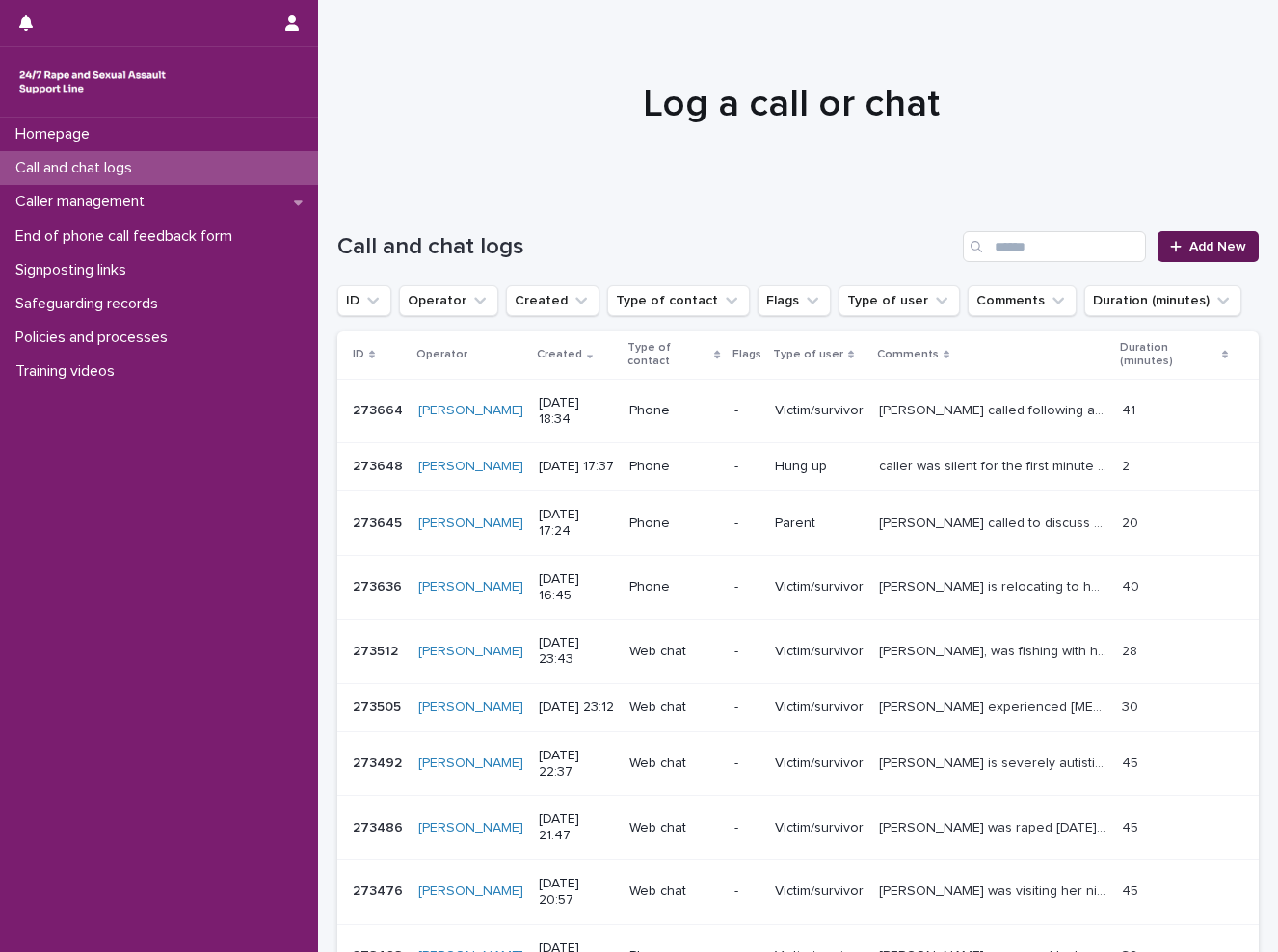
click at [1184, 254] on link "Add New" at bounding box center [1208, 246] width 102 height 31
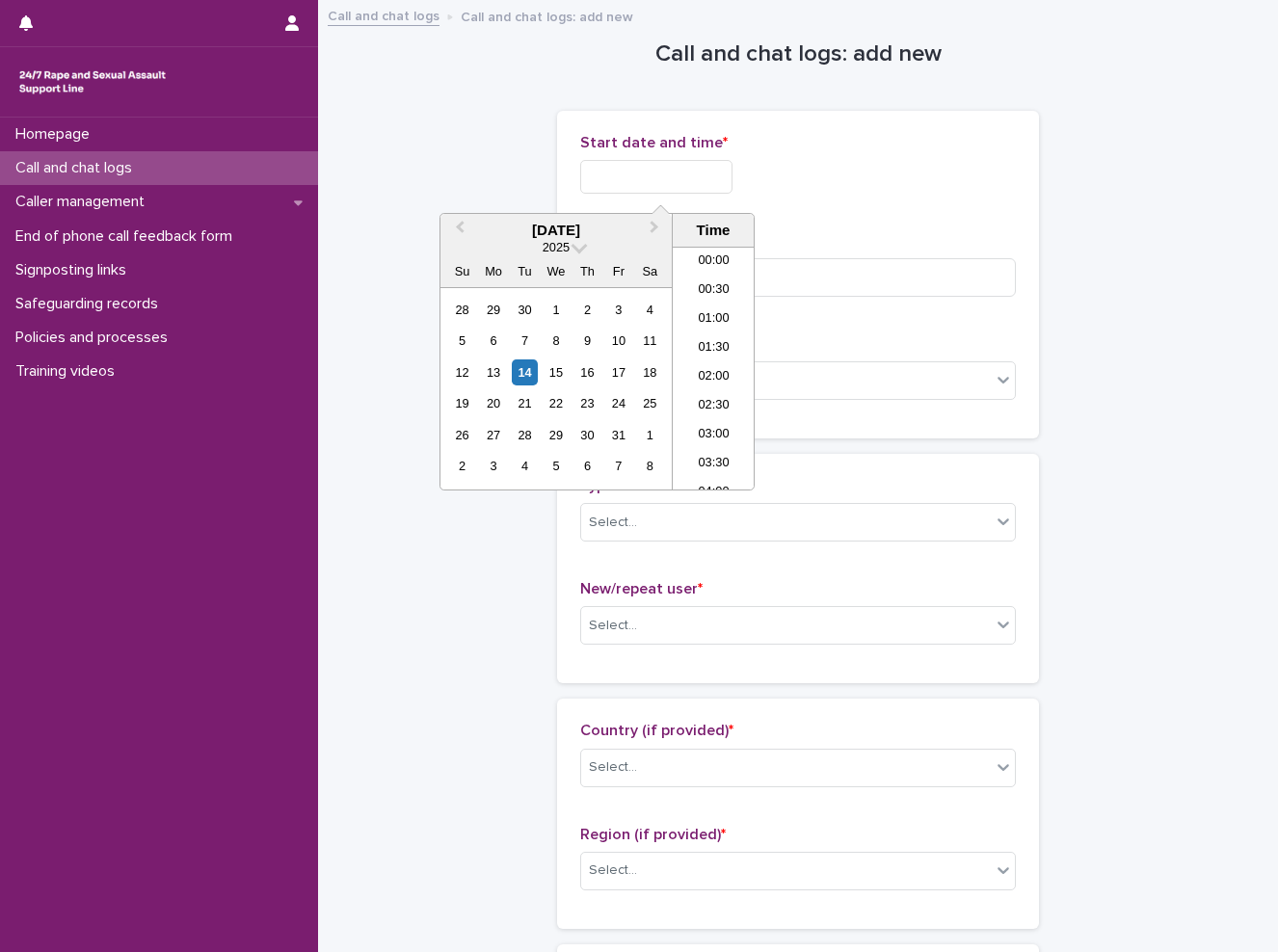
click at [670, 181] on input "text" at bounding box center [656, 177] width 152 height 34
click at [718, 454] on li "20:00" at bounding box center [714, 454] width 82 height 29
type input "**********"
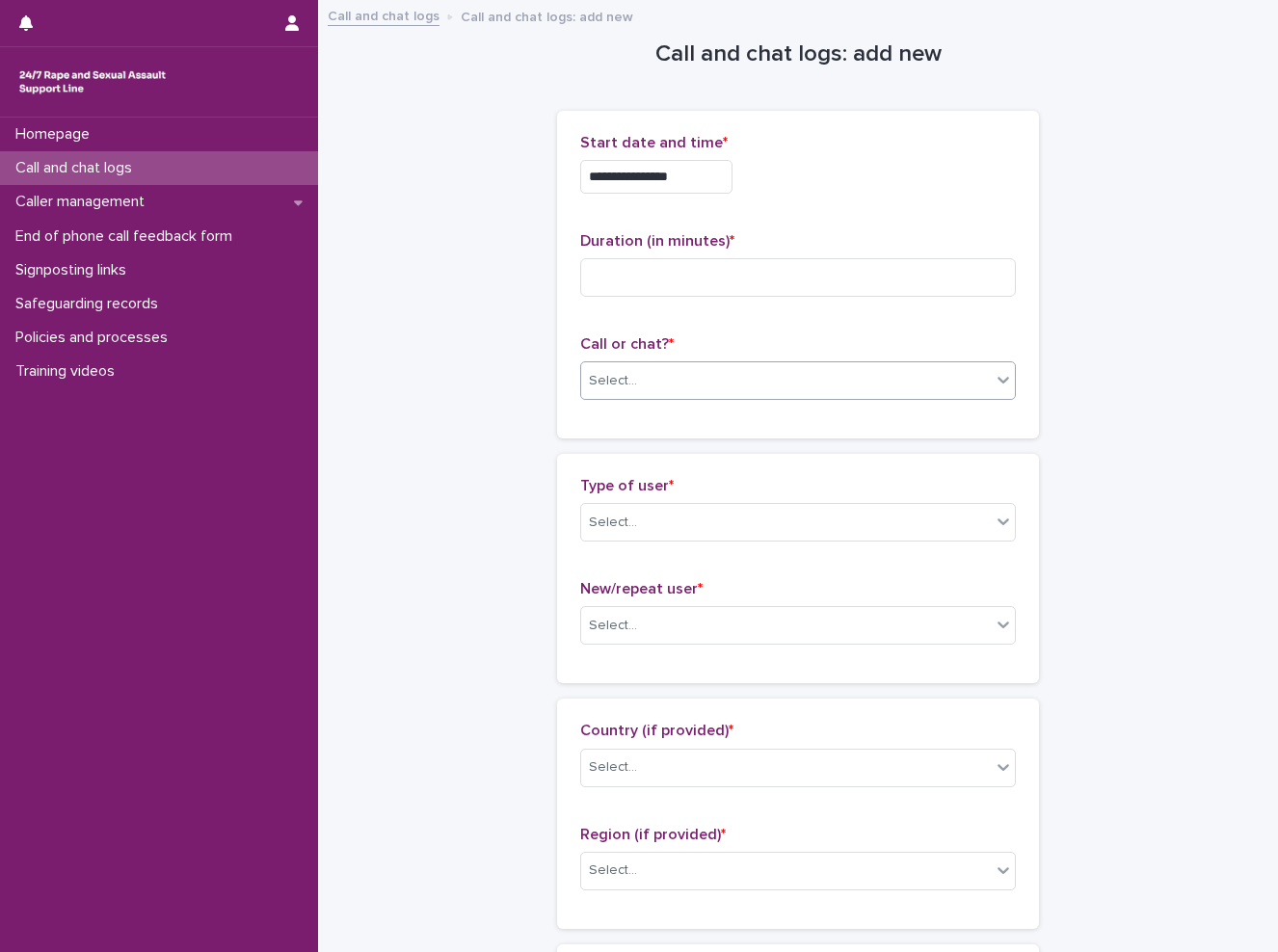
click at [714, 386] on div "Select..." at bounding box center [786, 381] width 410 height 32
click at [688, 454] on div "Web chat" at bounding box center [790, 451] width 433 height 34
